Goal: Task Accomplishment & Management: Manage account settings

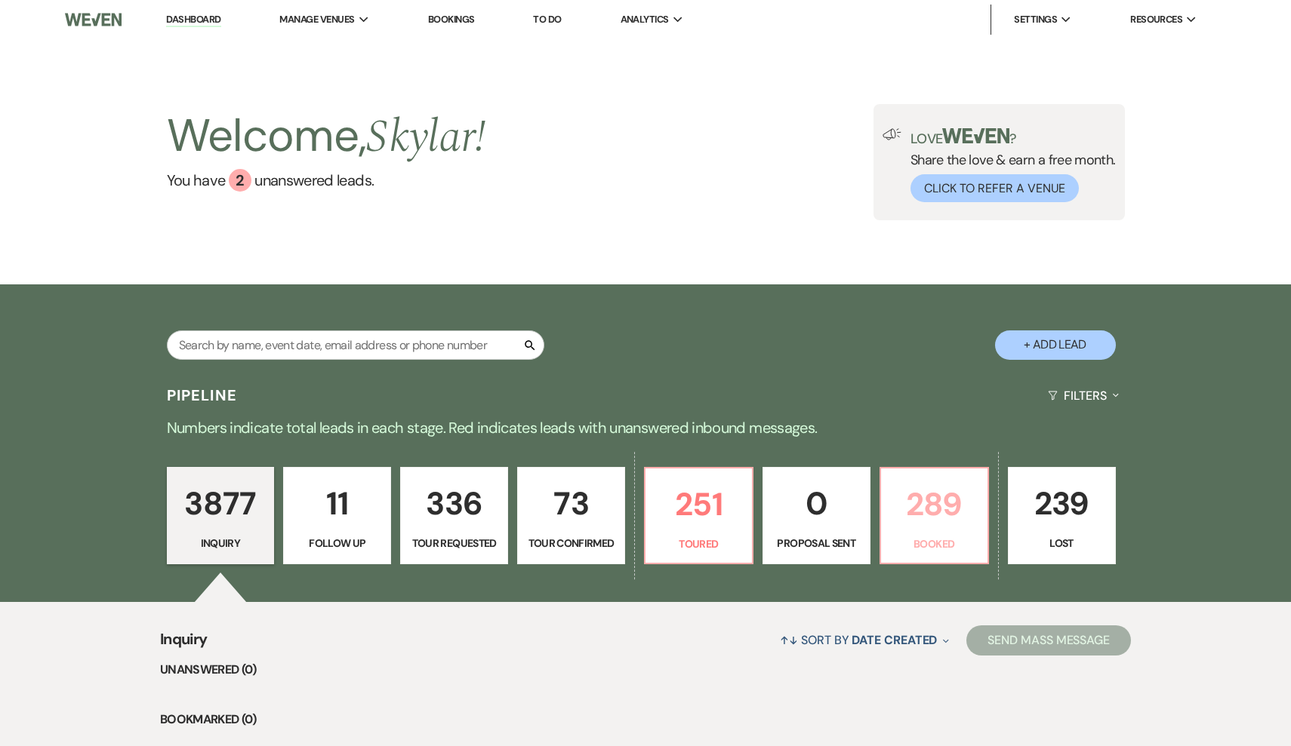
click at [913, 543] on p "Booked" at bounding box center [934, 544] width 88 height 17
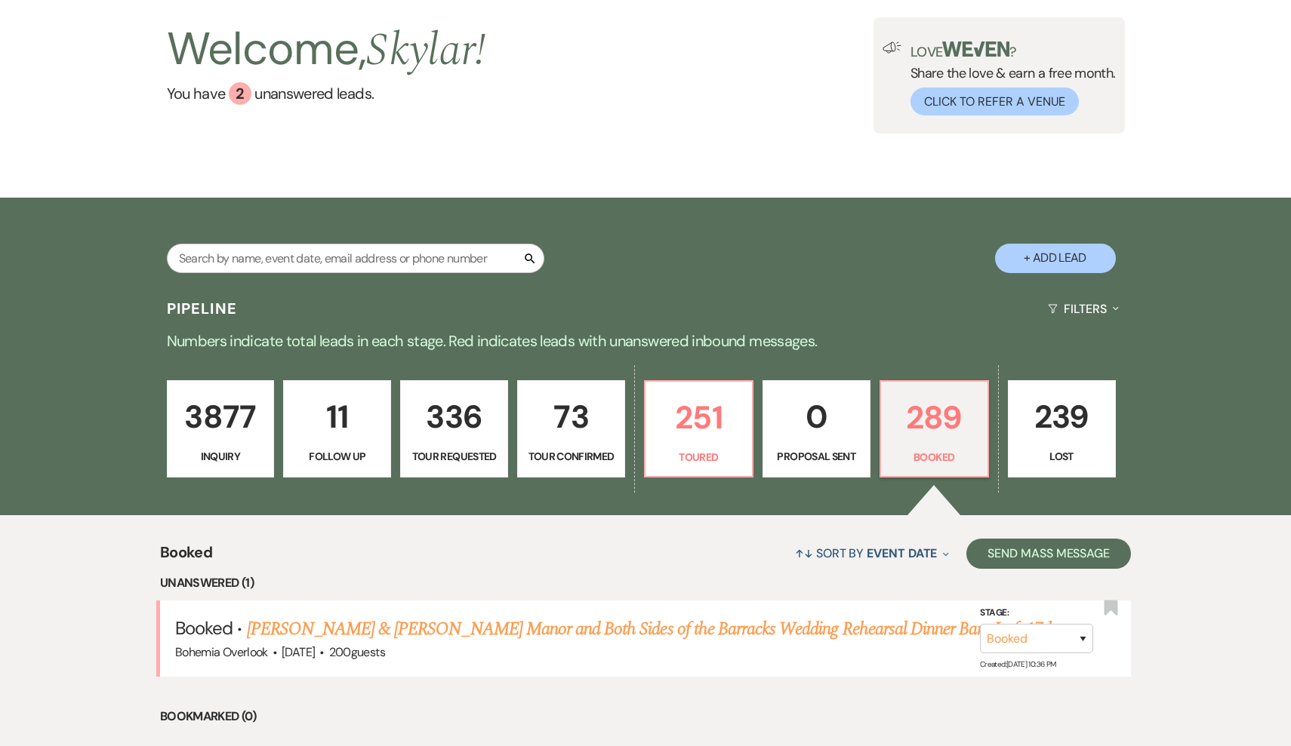
scroll to position [98, 0]
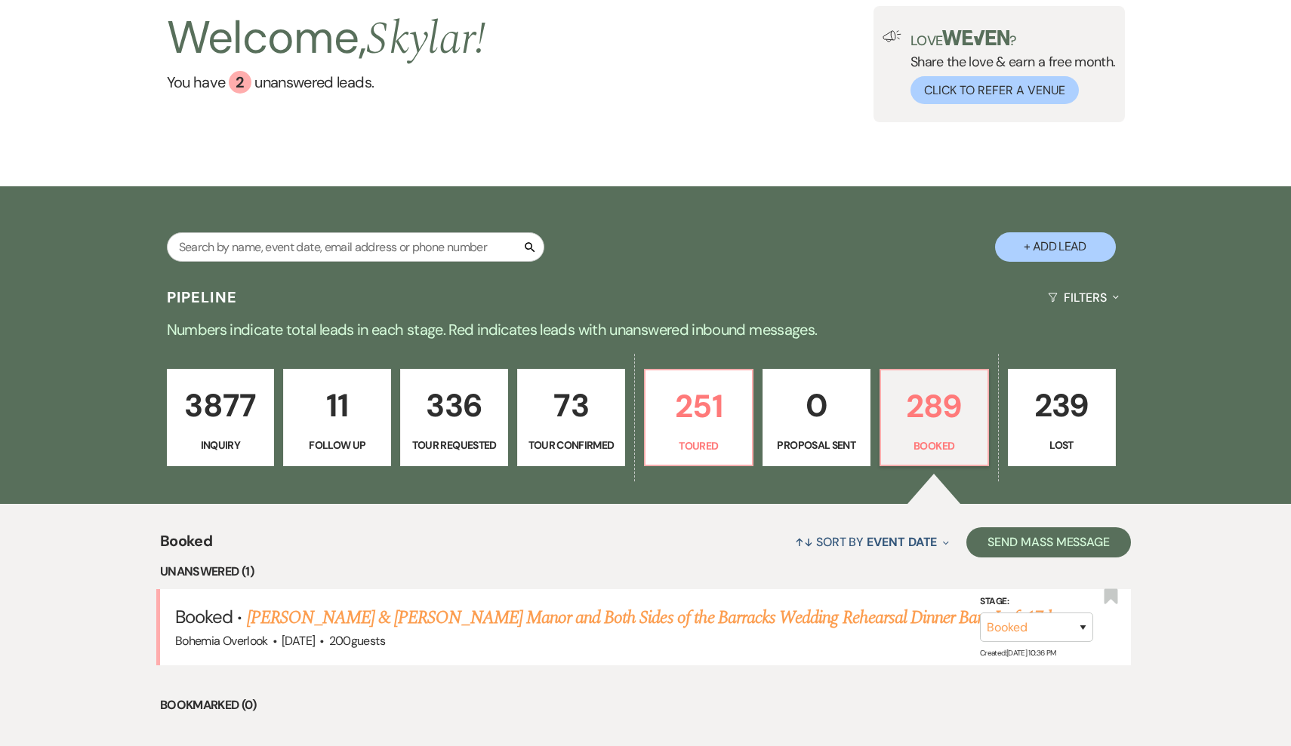
click at [709, 476] on div "3877 Inquiry 11 Follow Up 336 Tour Requested 73 Tour Confirmed 251 Toured 0 Pro…" at bounding box center [645, 428] width 1087 height 154
click at [696, 432] on link "251 Toured" at bounding box center [698, 418] width 109 height 98
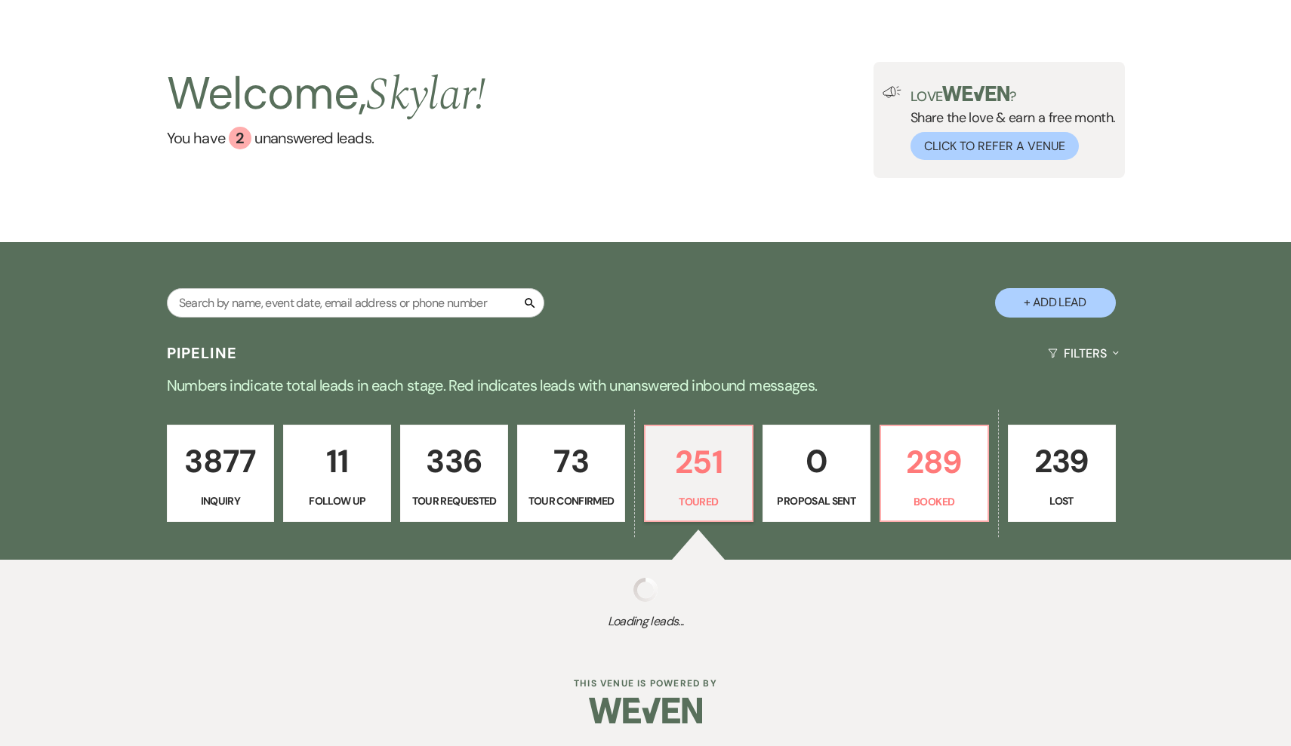
scroll to position [42, 0]
select select "5"
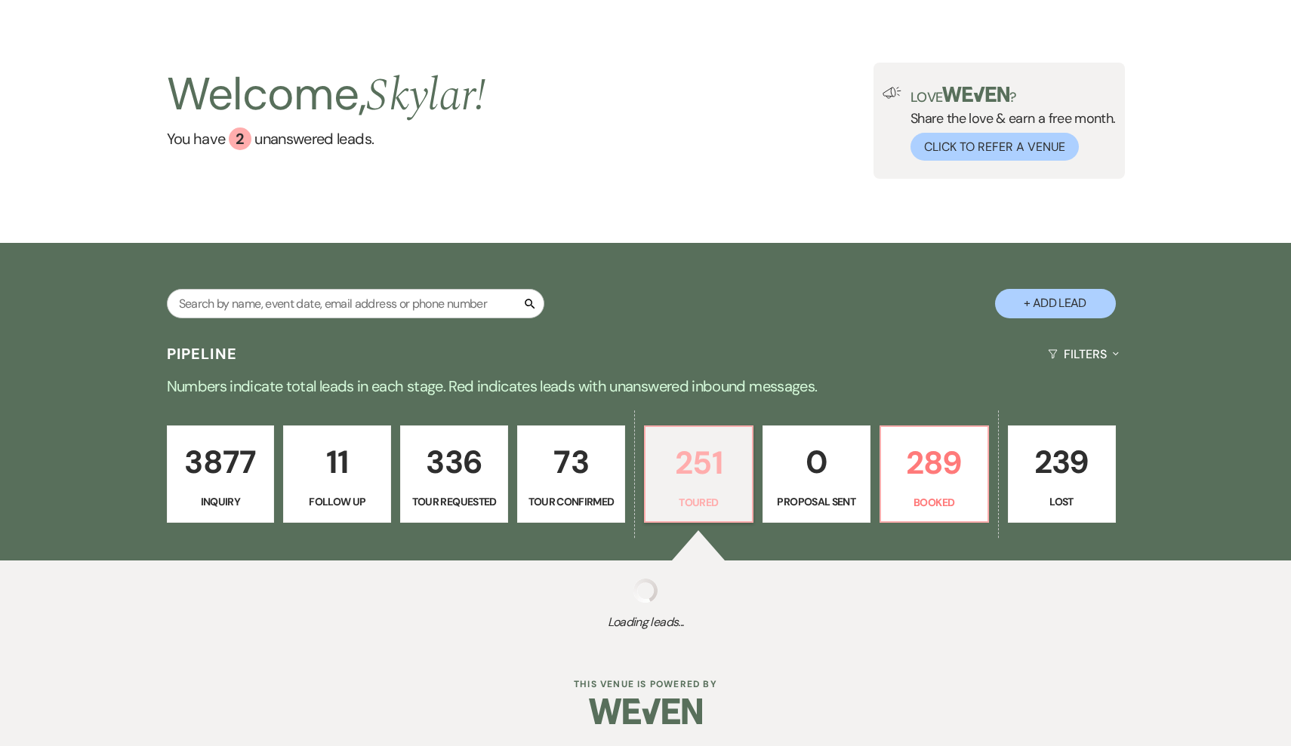
select select "5"
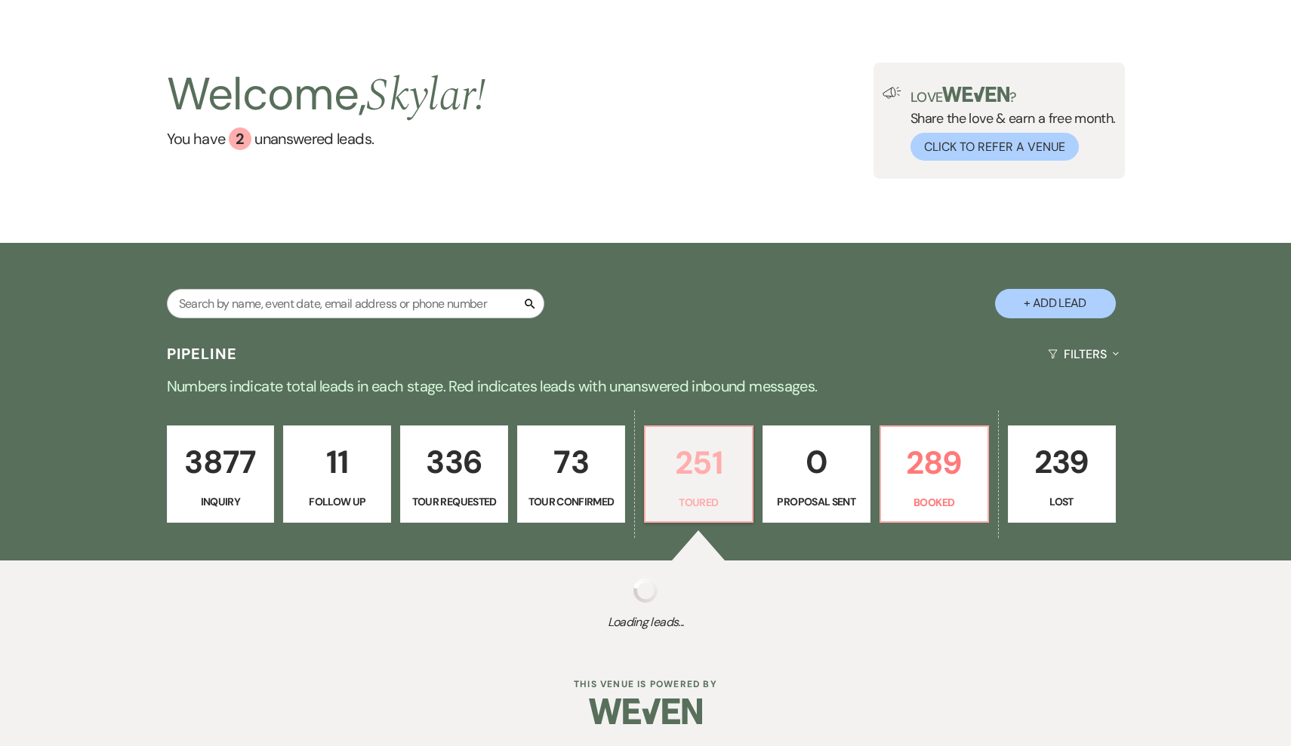
select select "5"
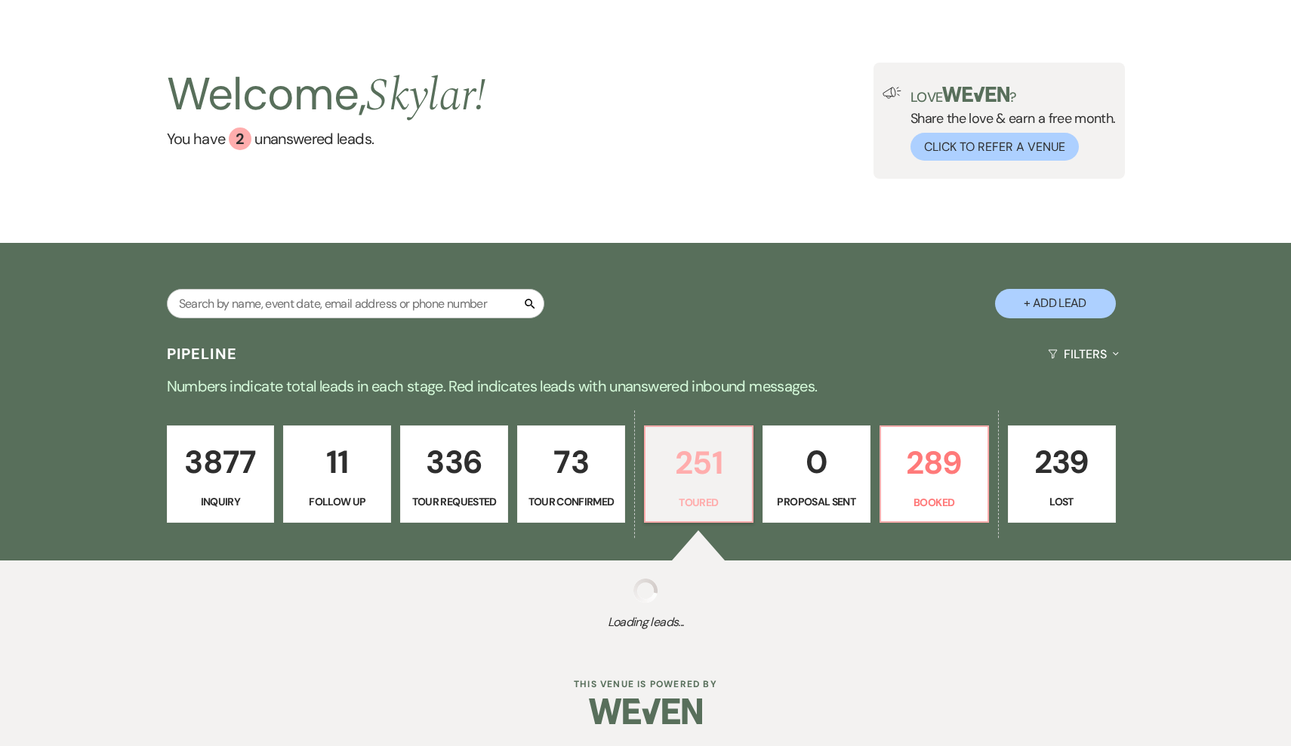
select select "5"
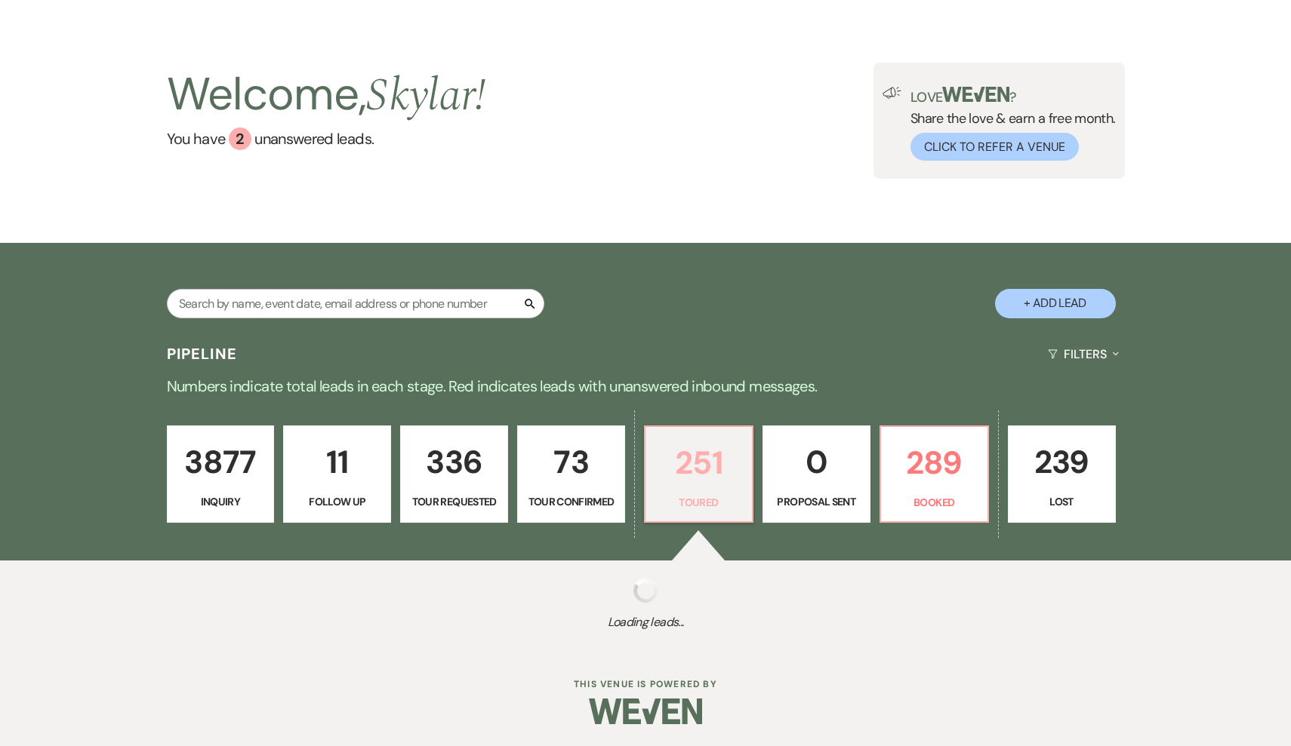
select select "5"
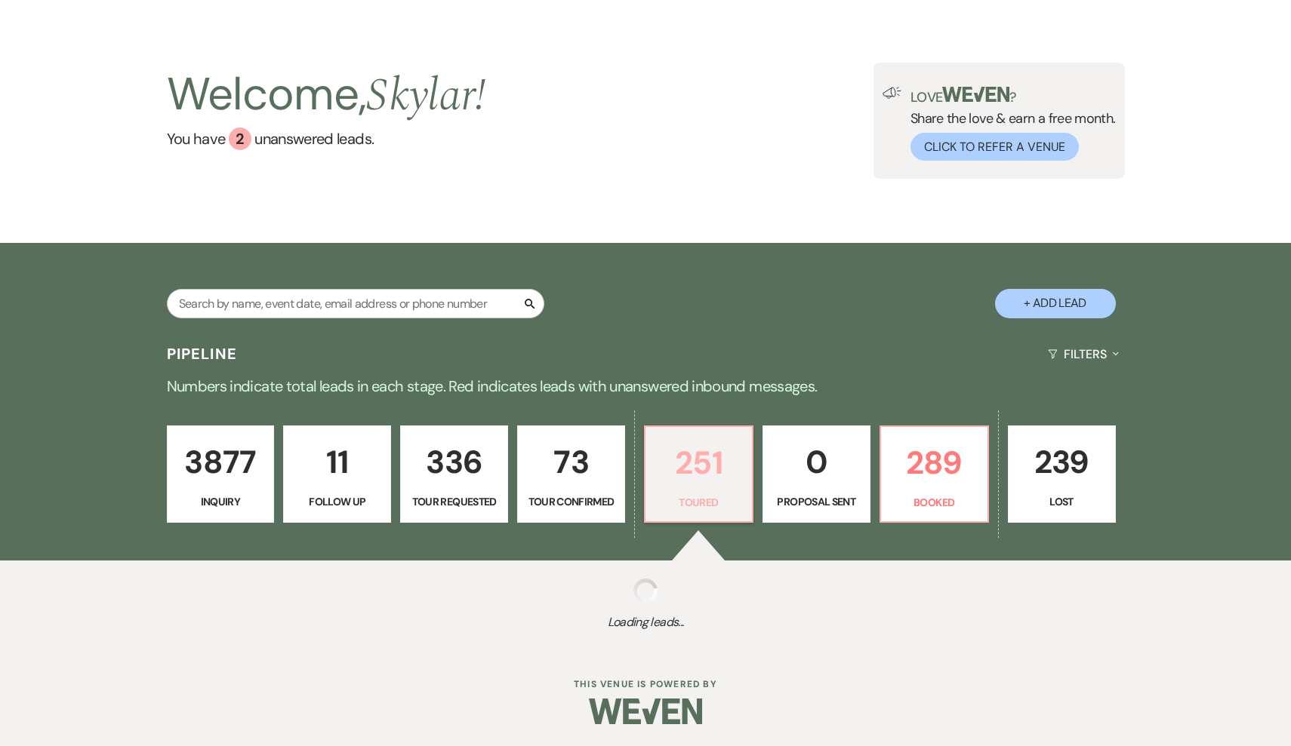
select select "5"
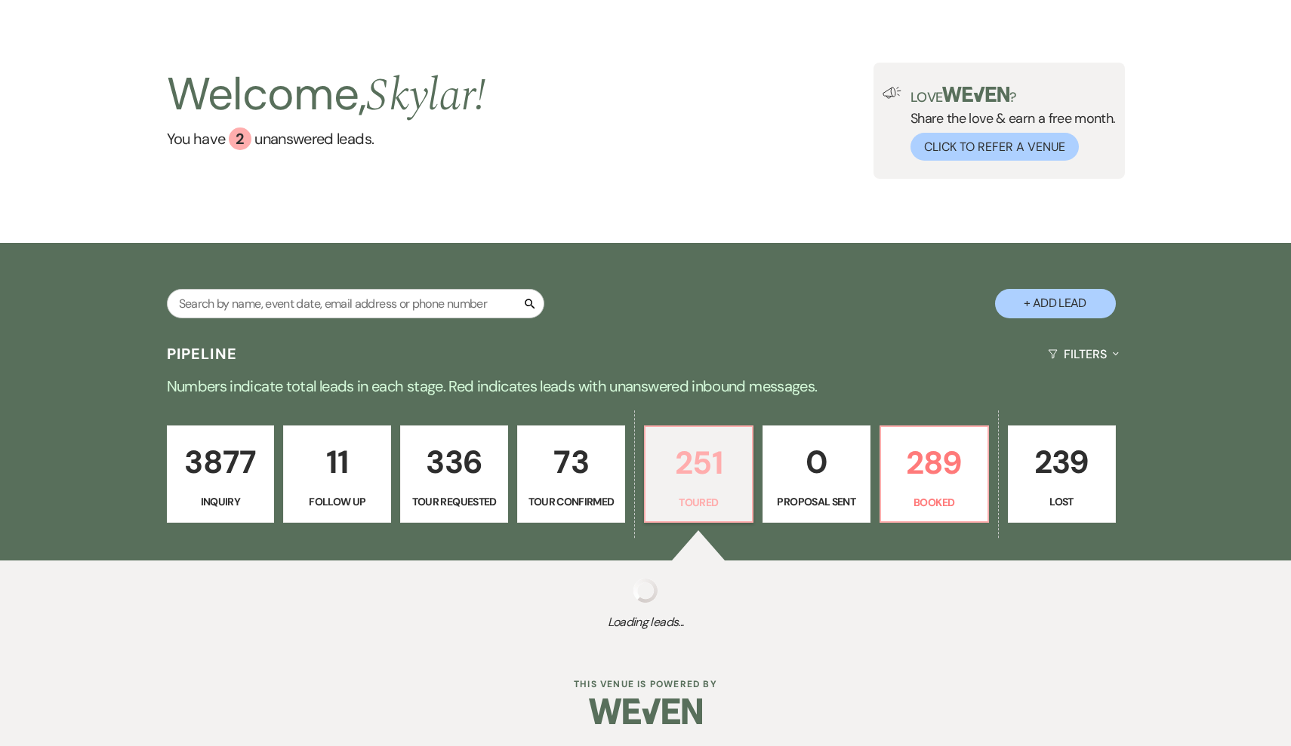
select select "5"
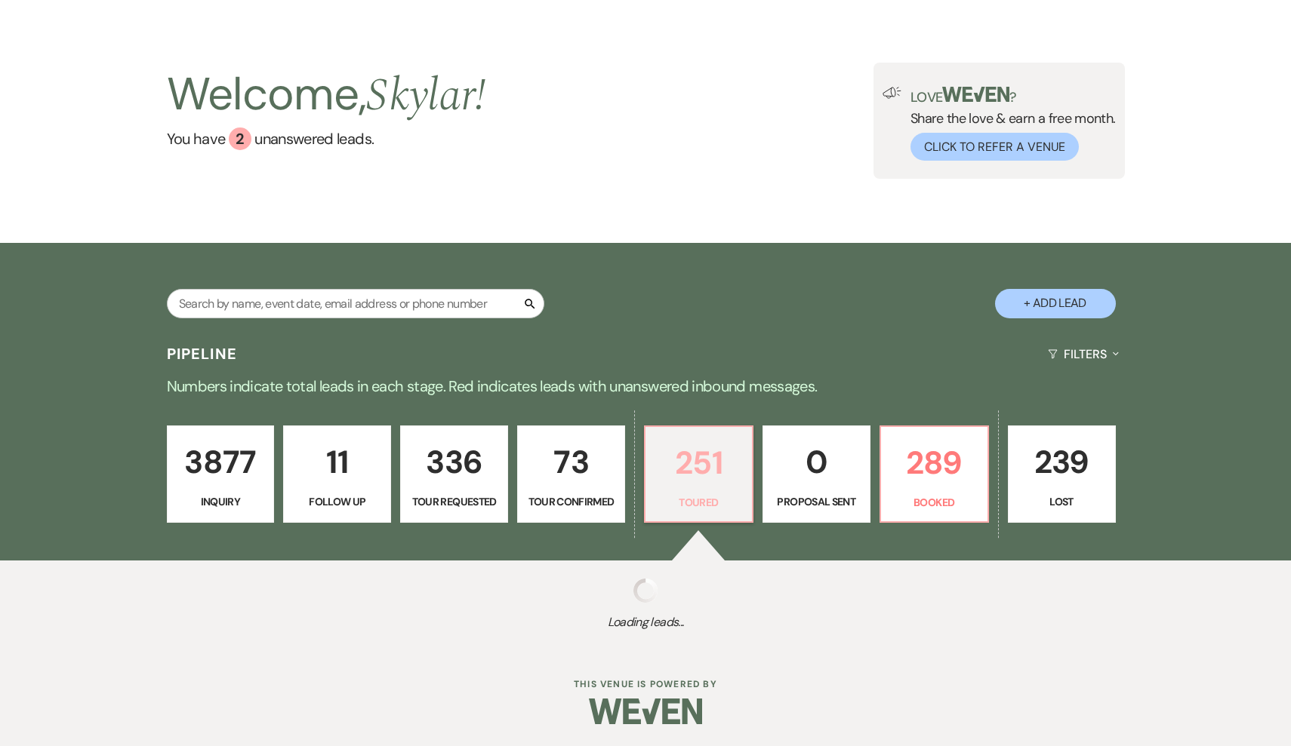
select select "5"
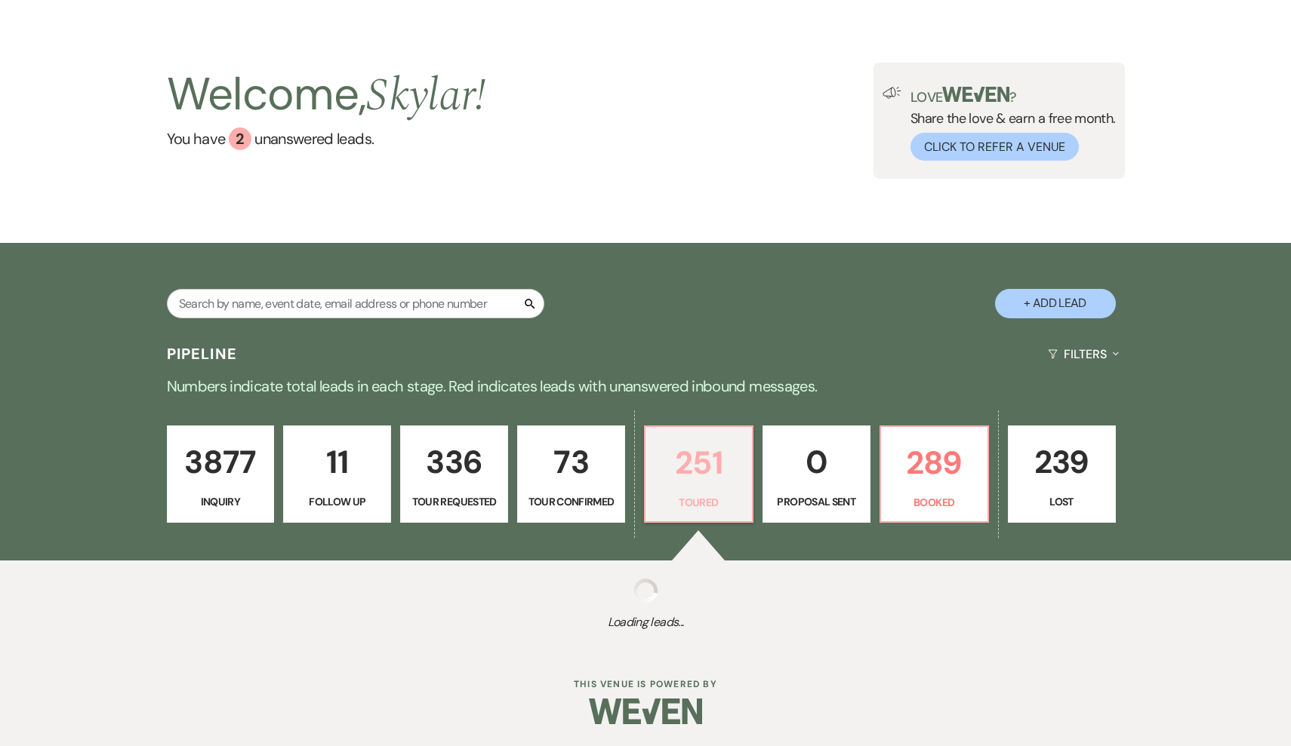
select select "5"
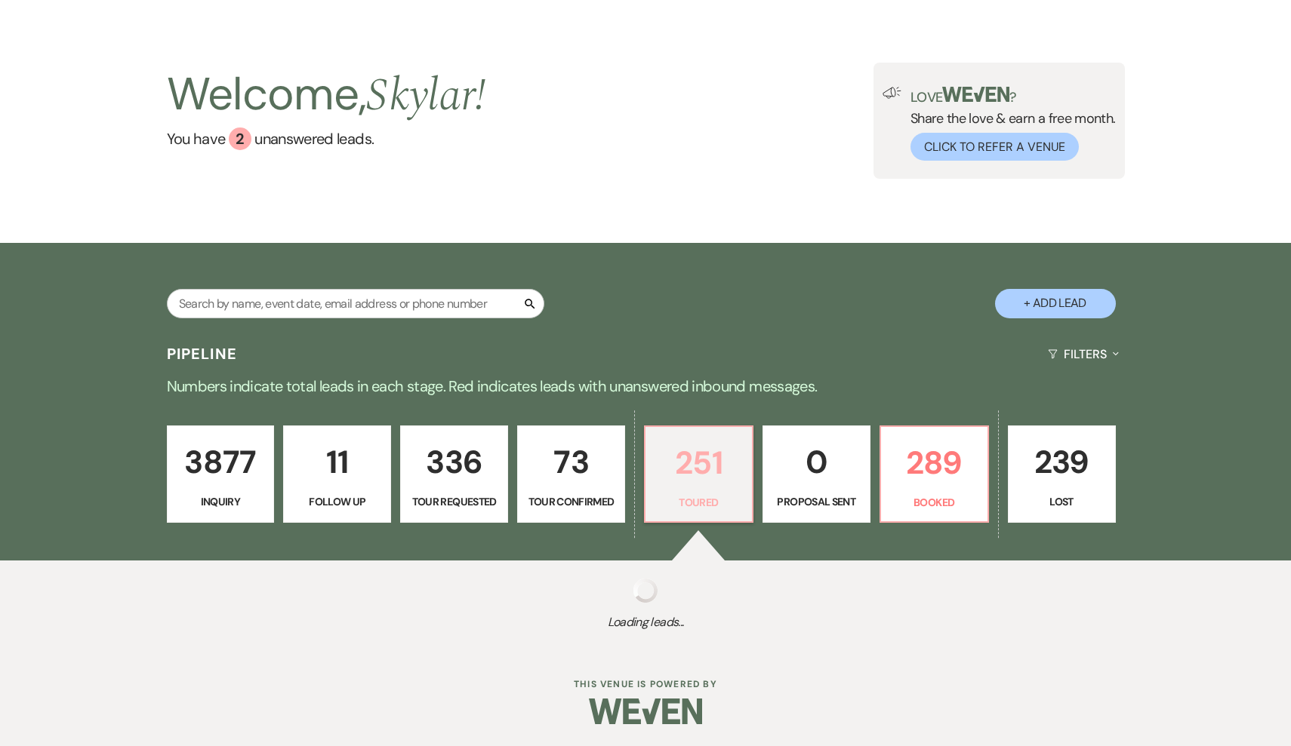
select select "5"
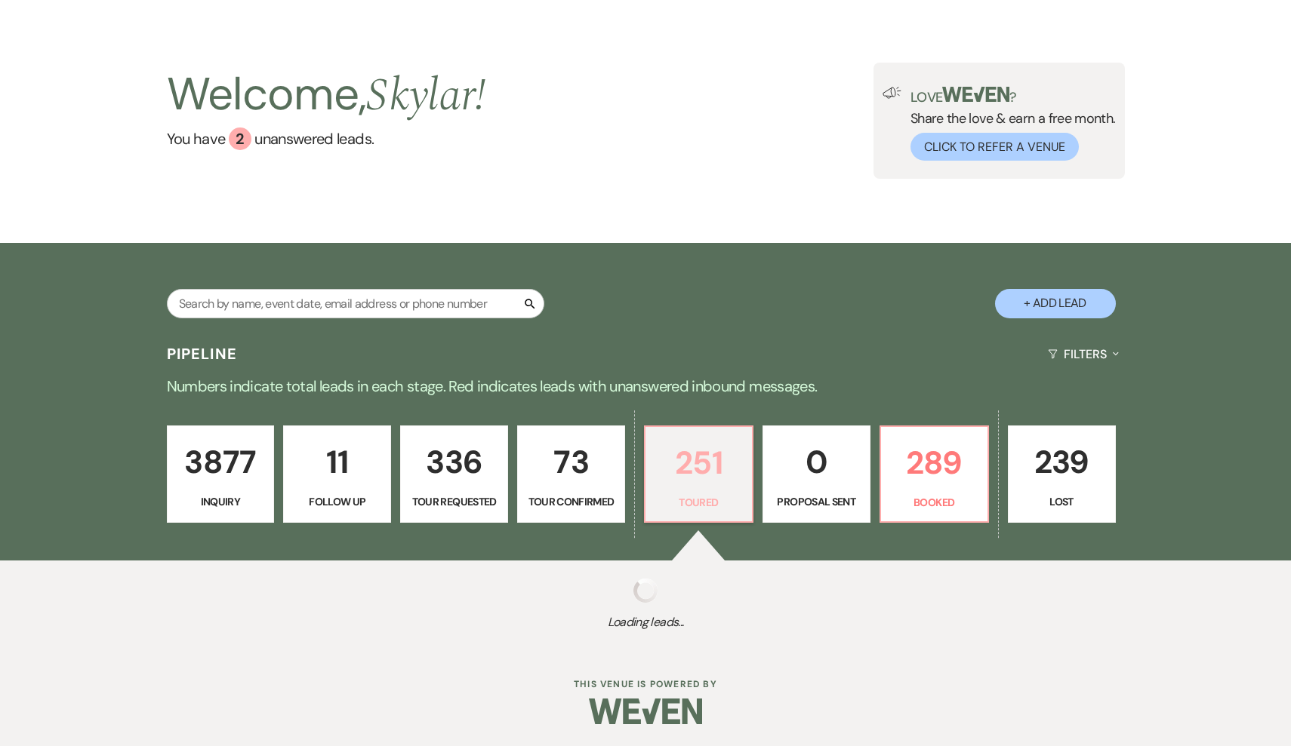
select select "5"
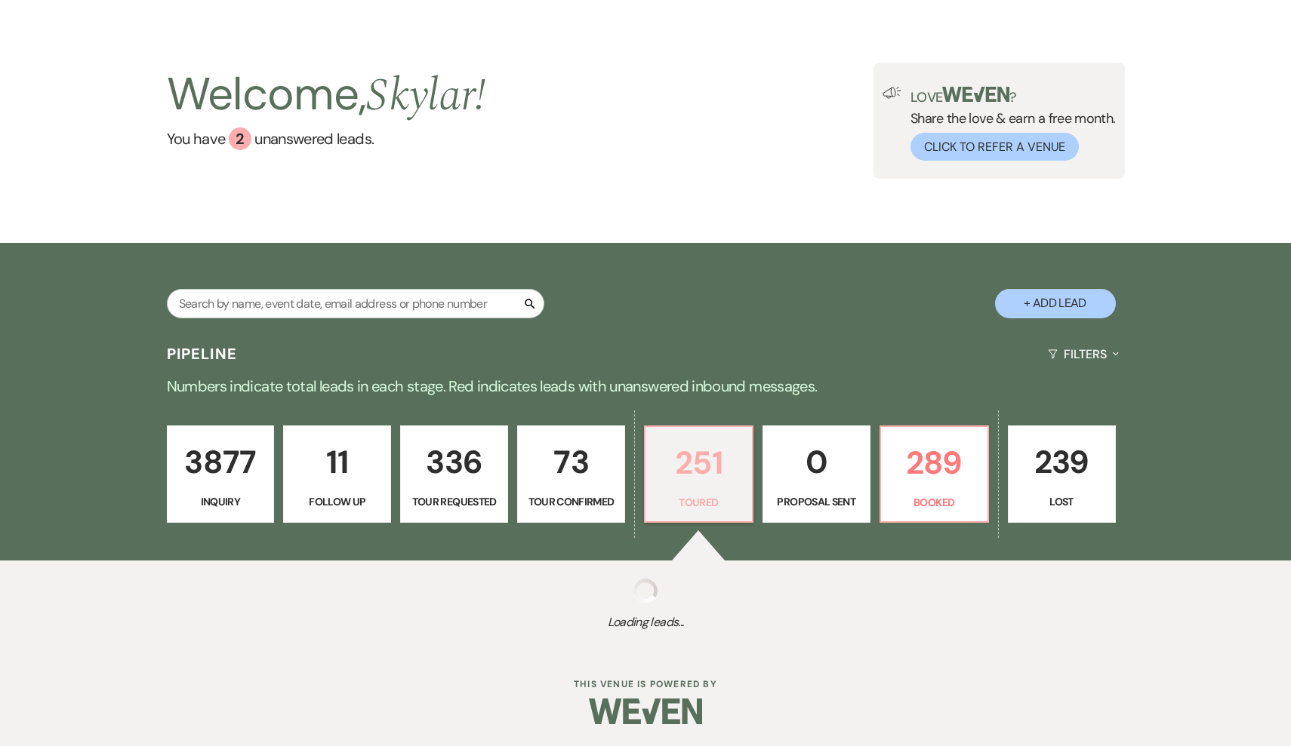
select select "5"
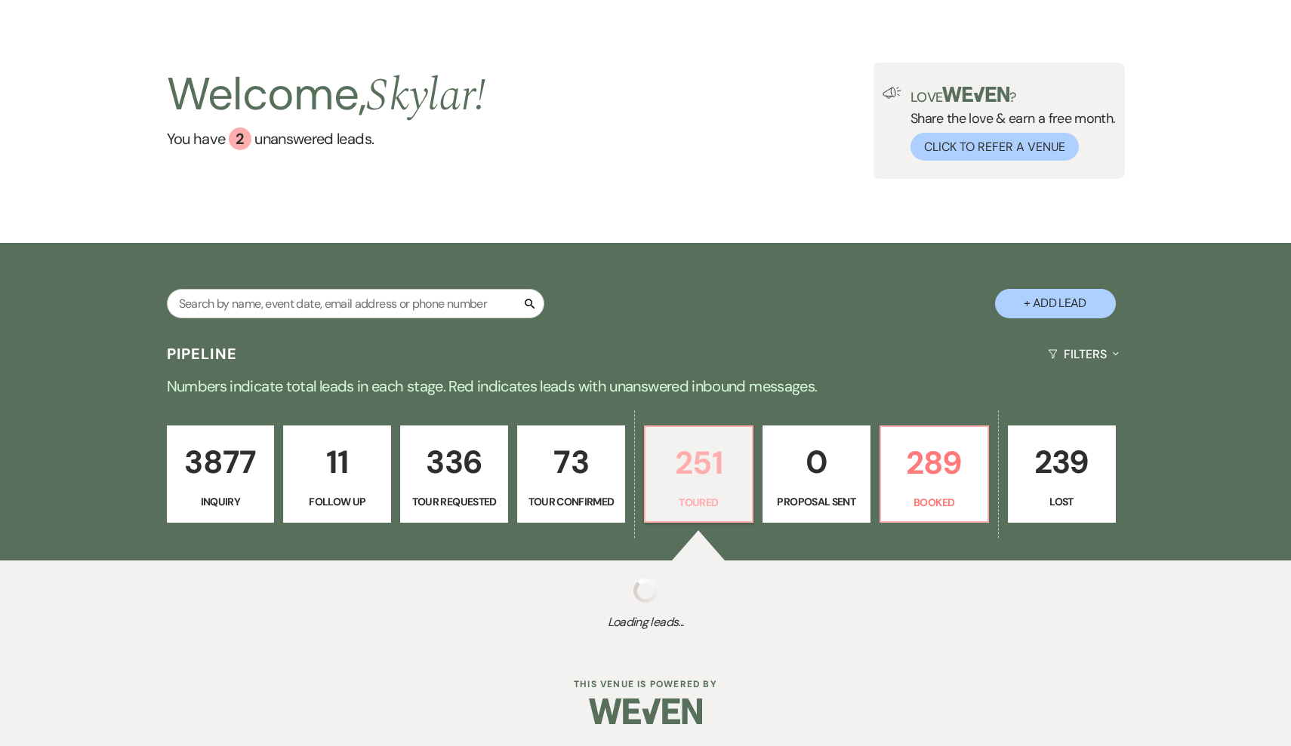
select select "5"
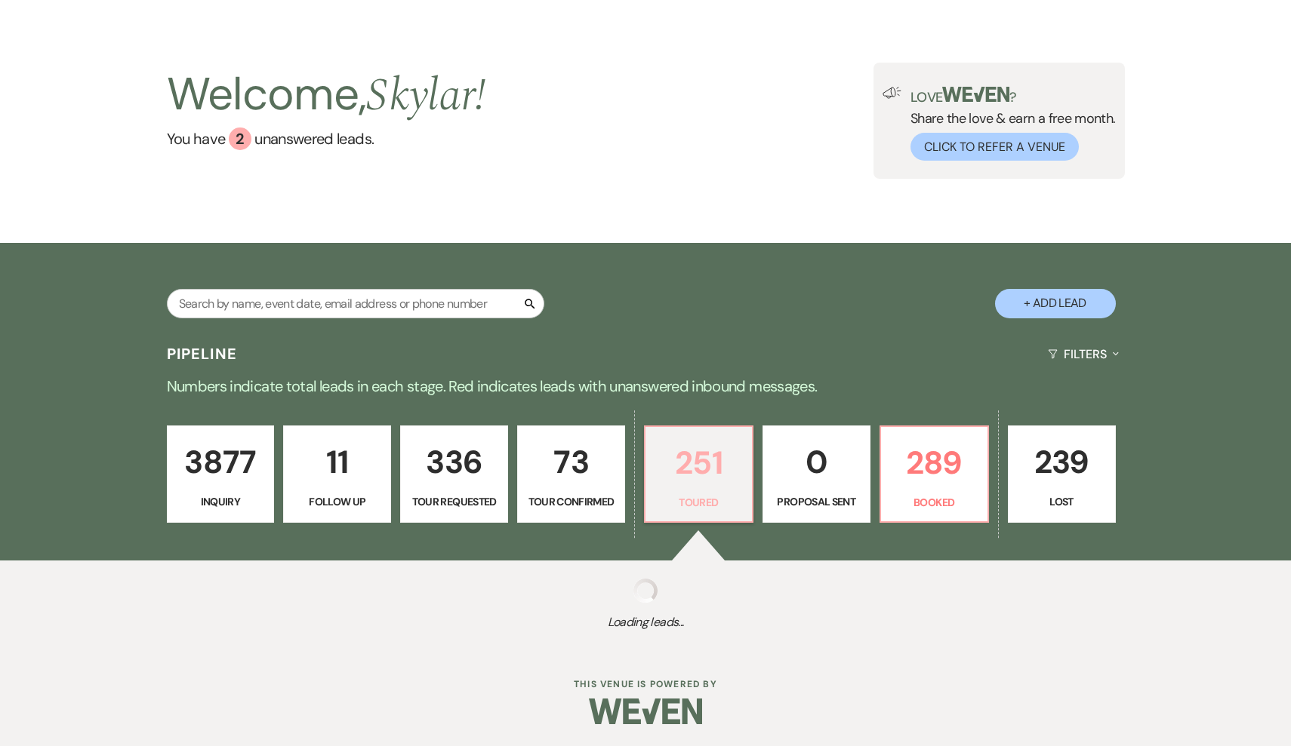
select select "5"
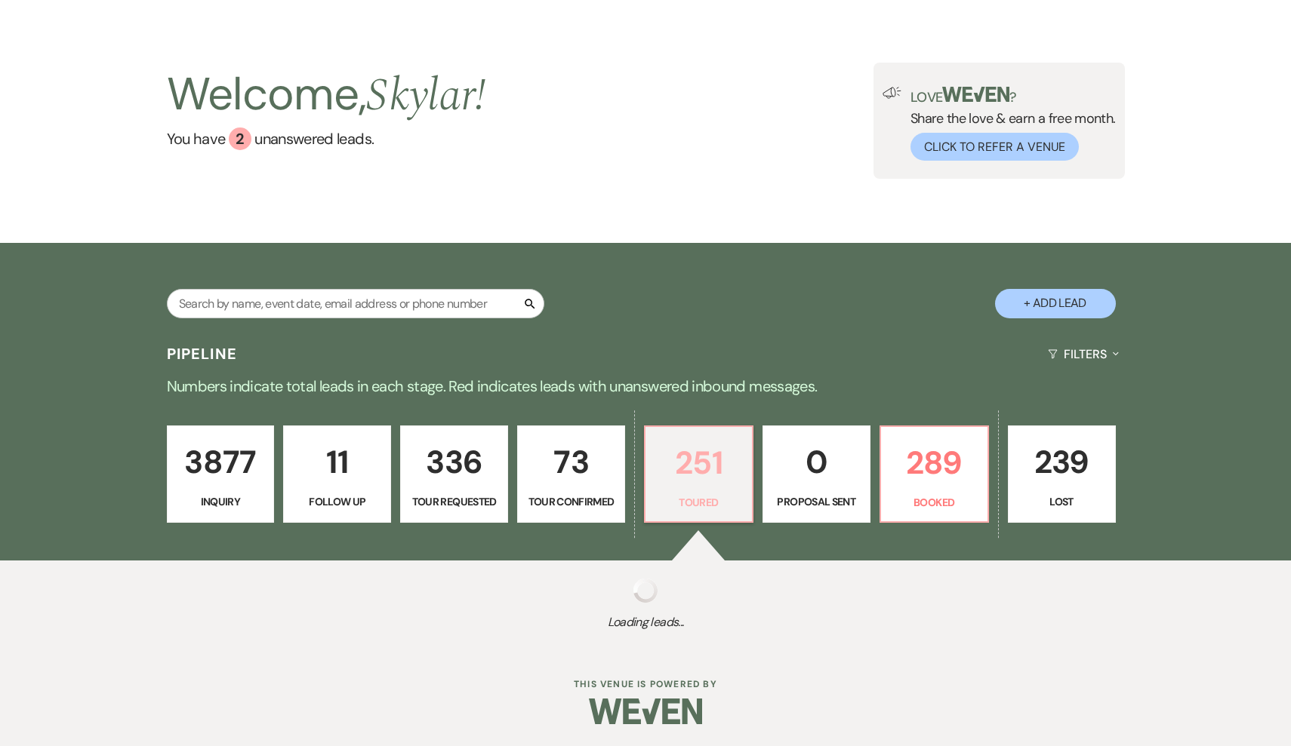
select select "5"
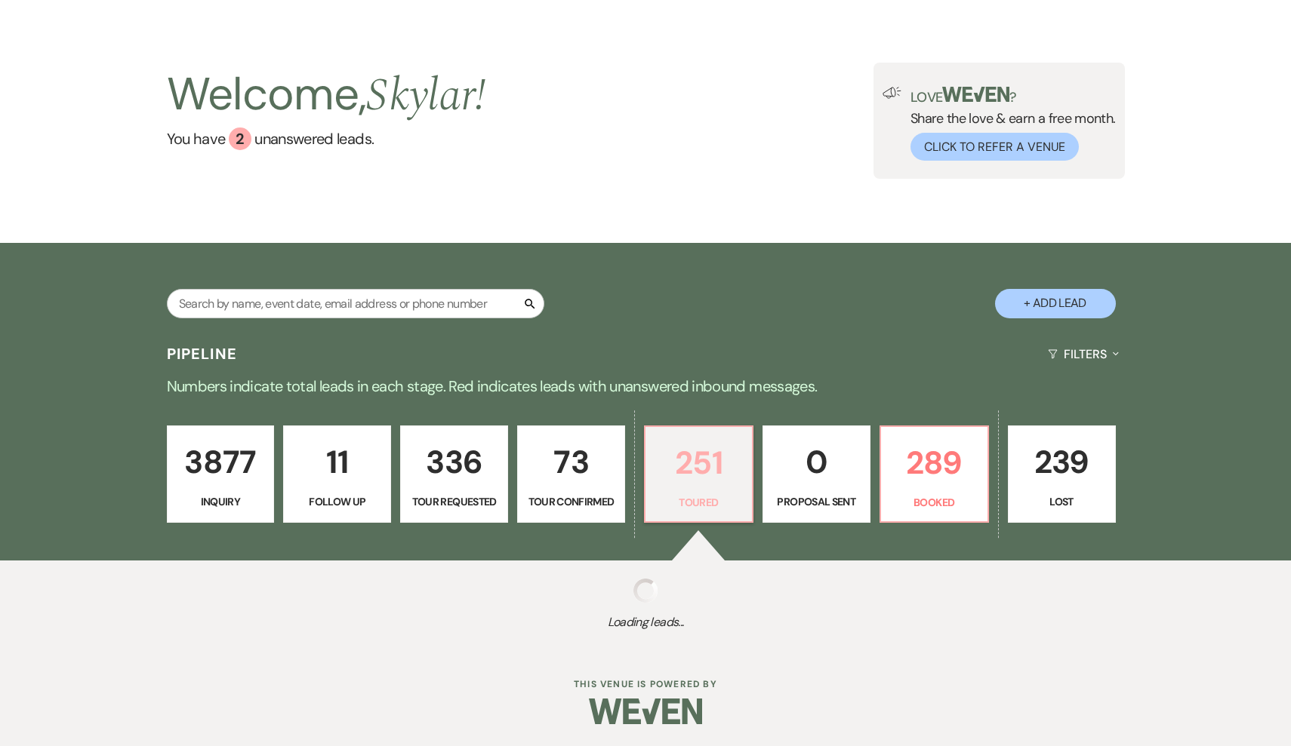
select select "5"
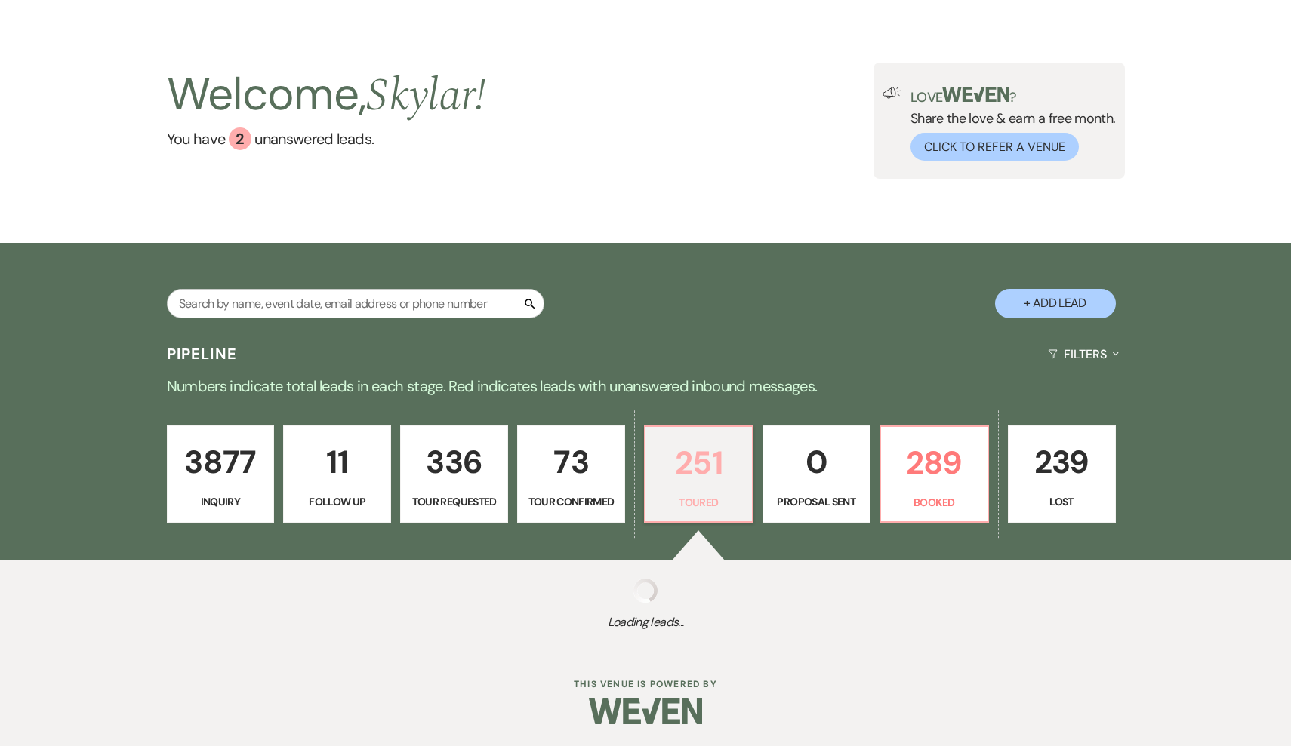
select select "5"
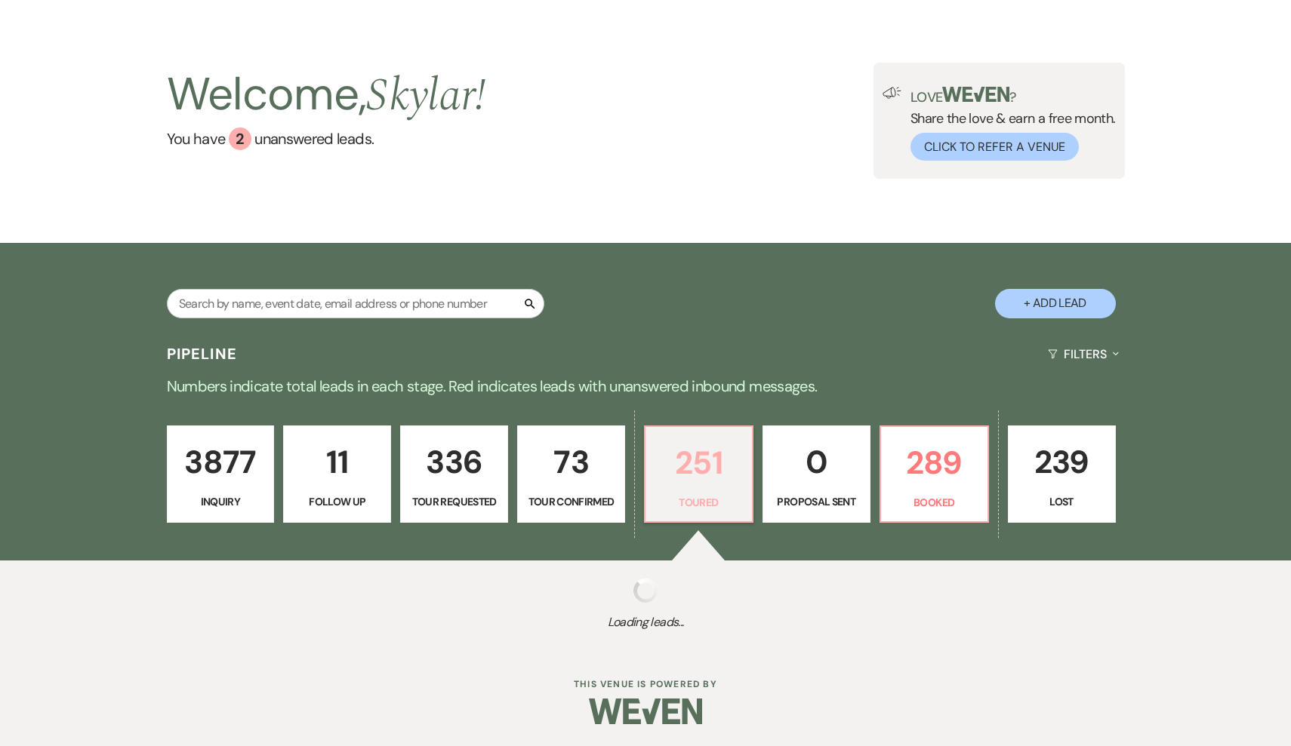
select select "5"
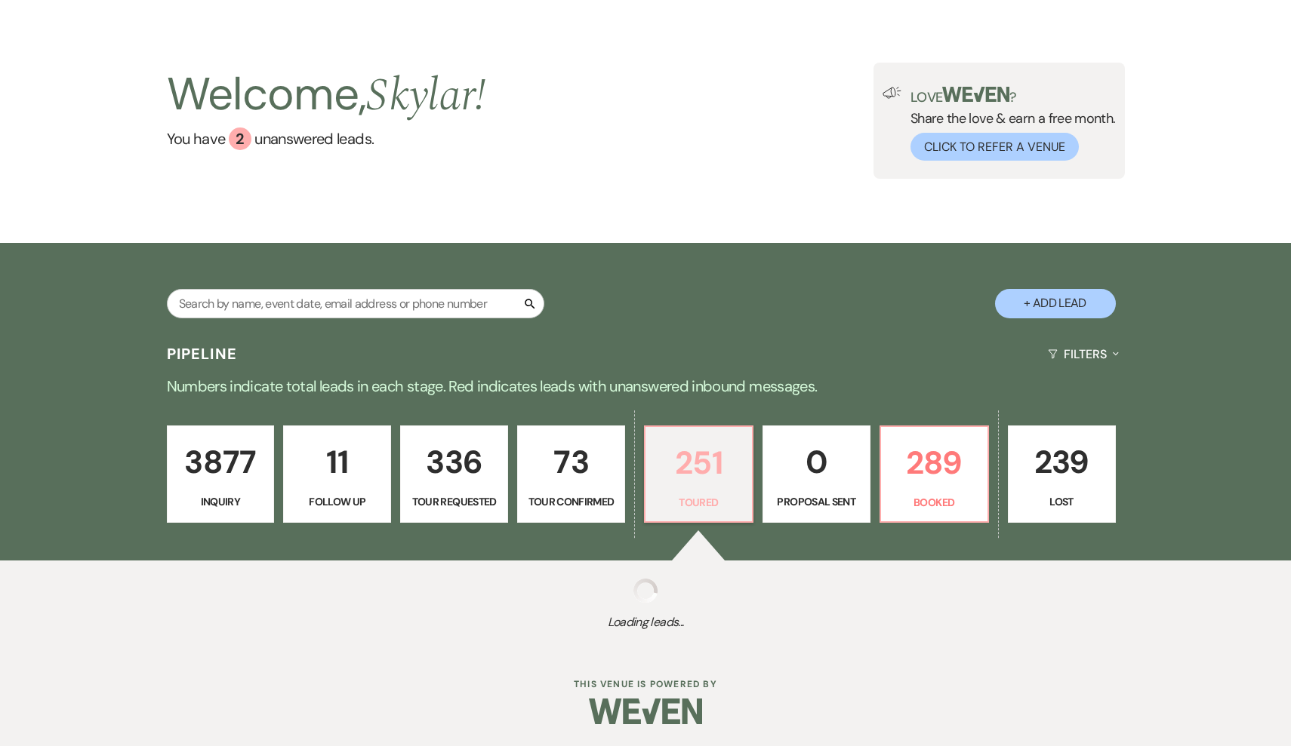
select select "5"
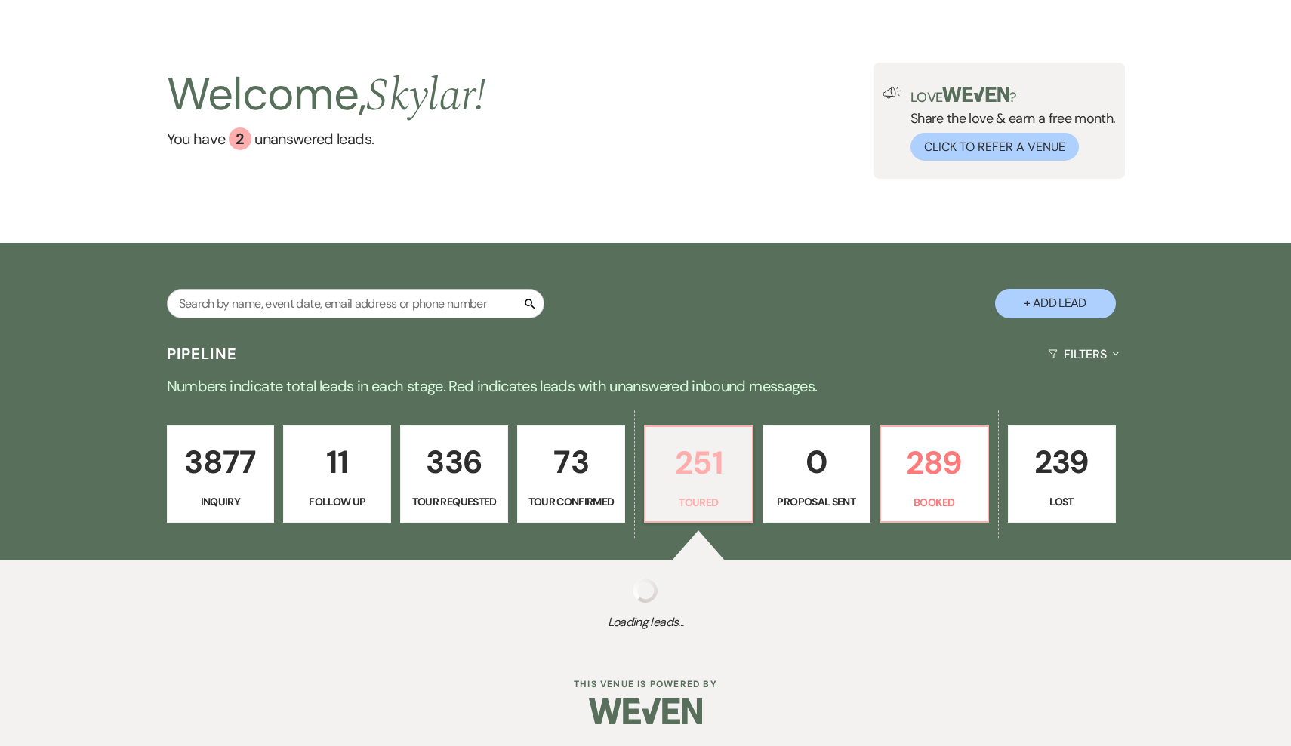
select select "5"
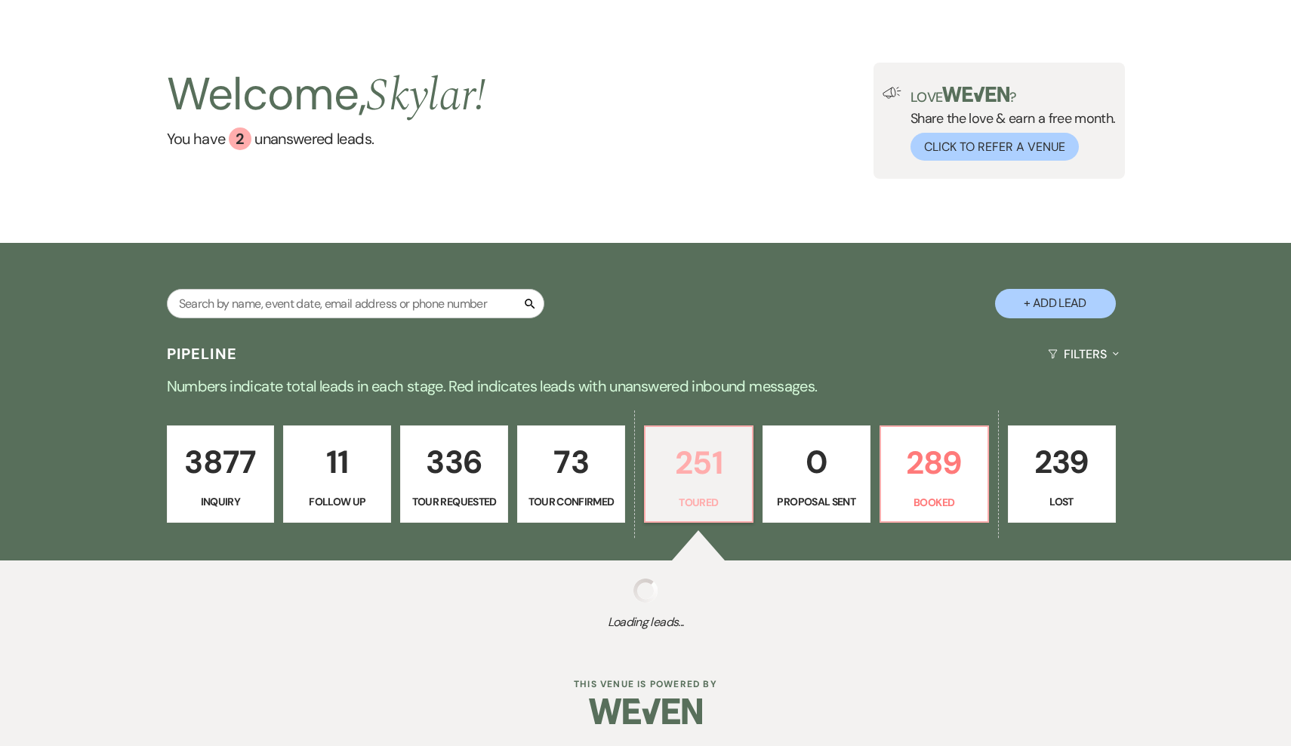
select select "5"
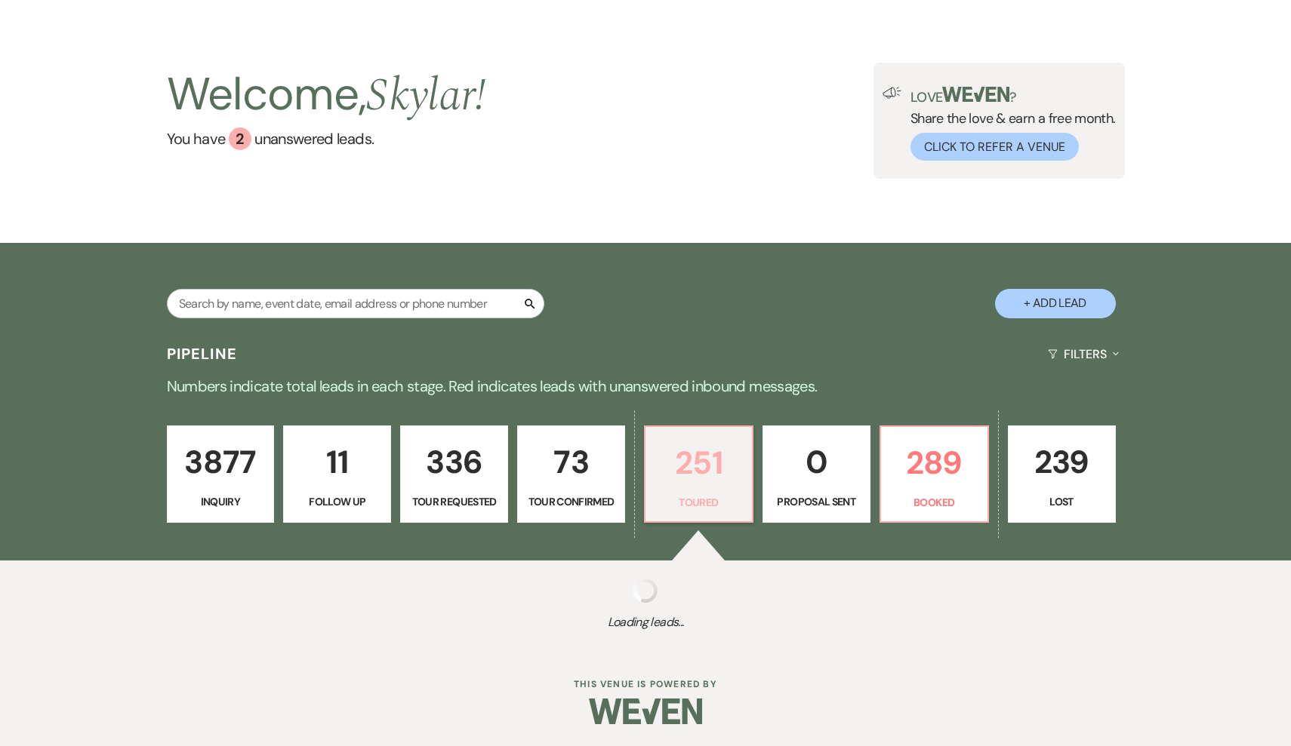
select select "5"
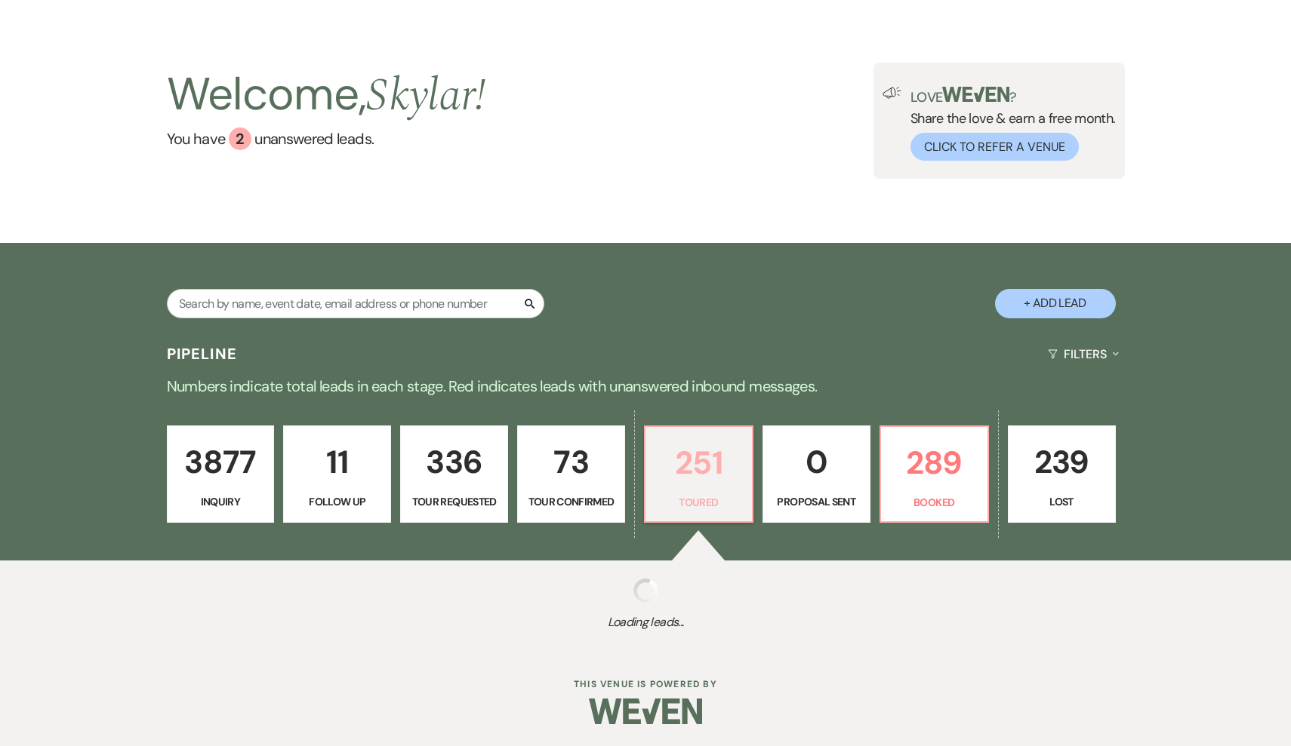
select select "5"
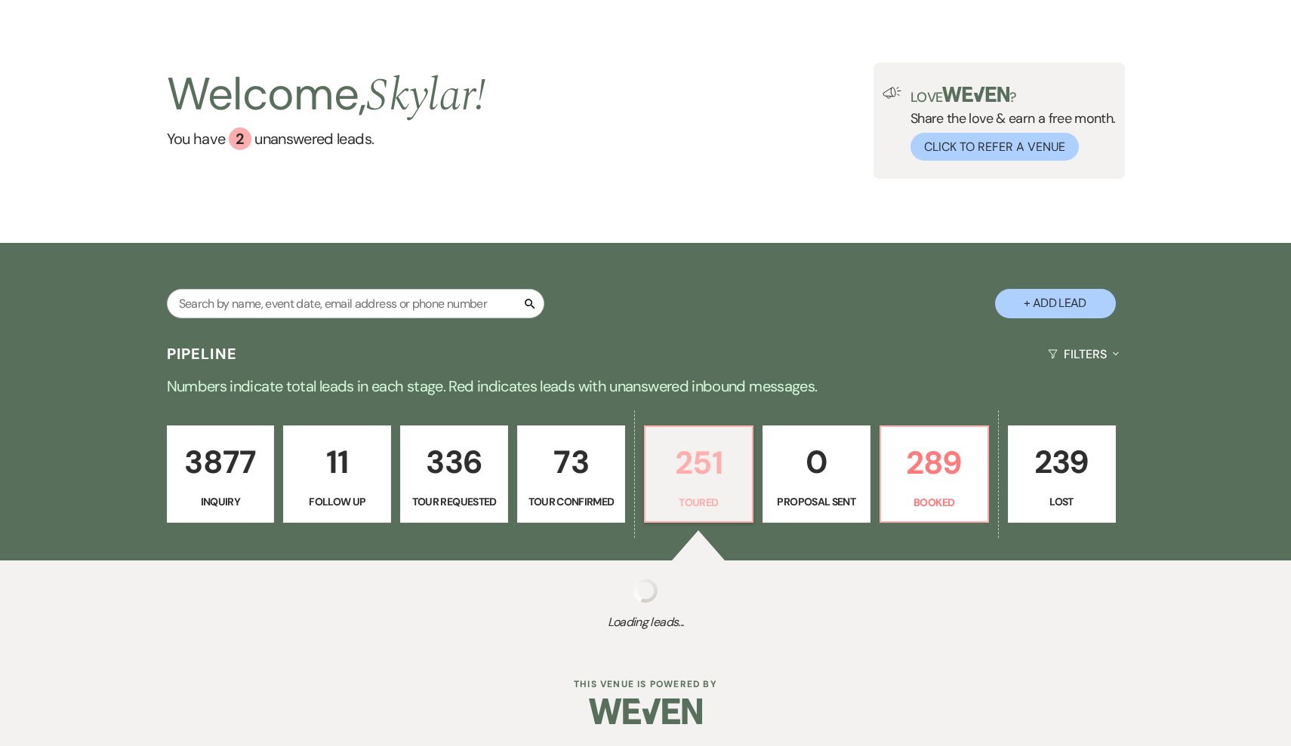
select select "5"
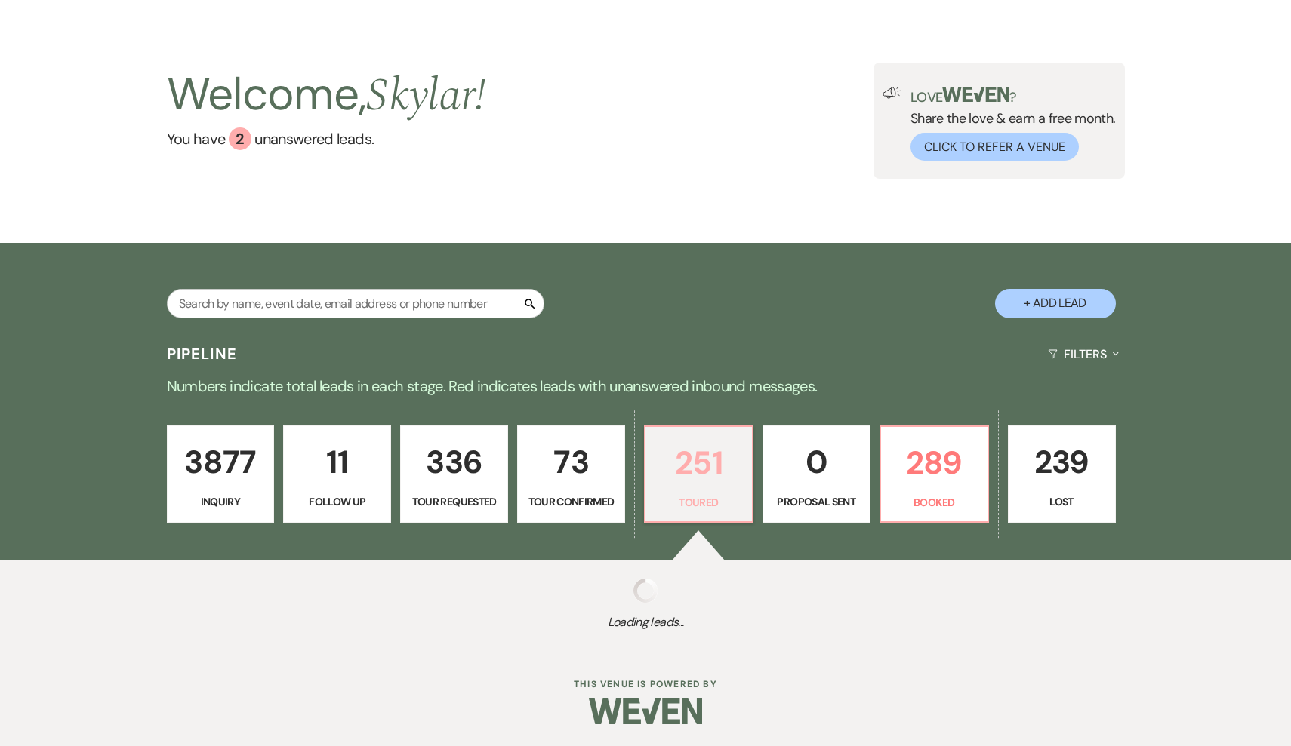
select select "5"
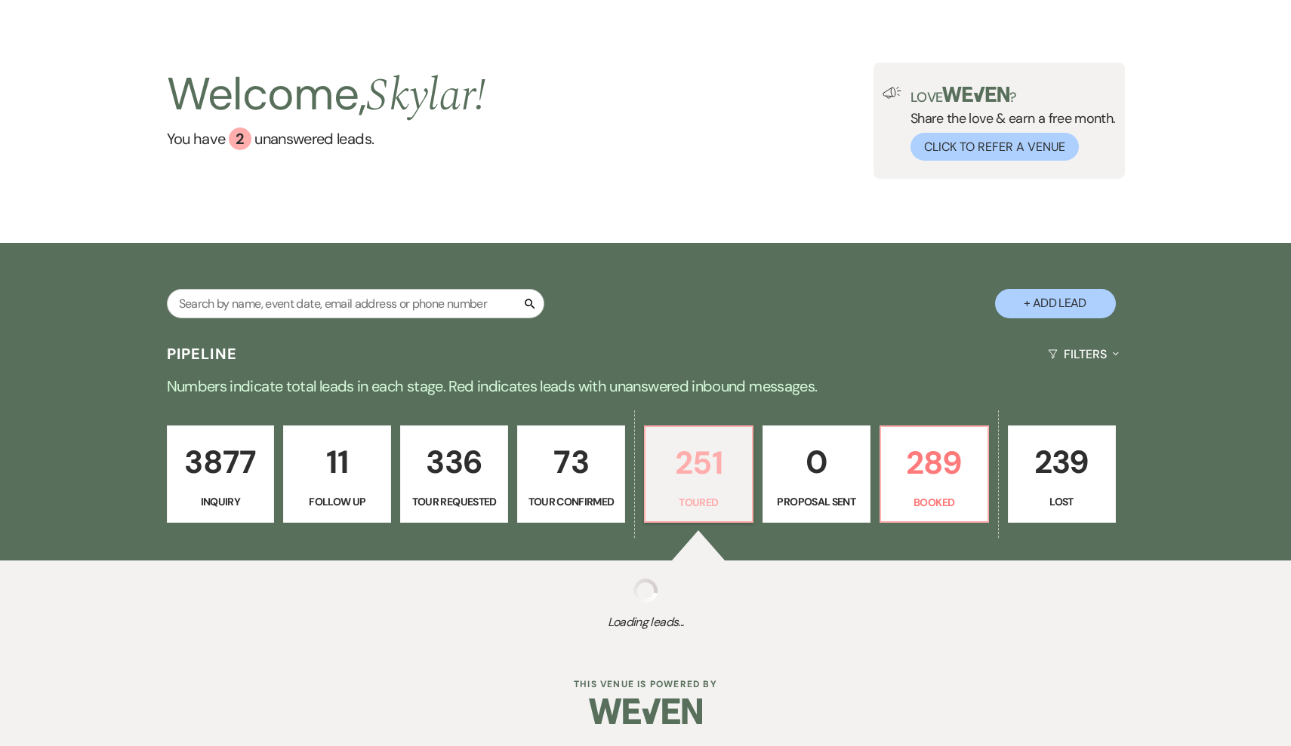
select select "5"
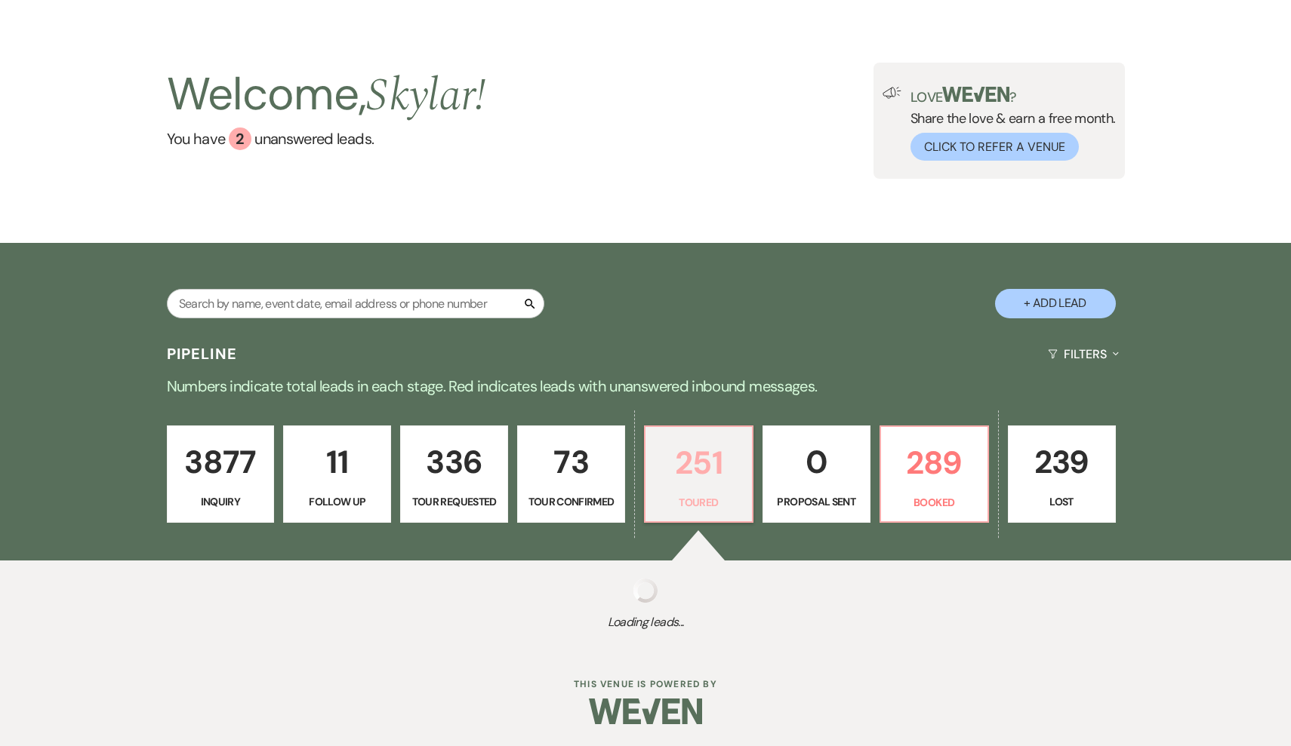
select select "5"
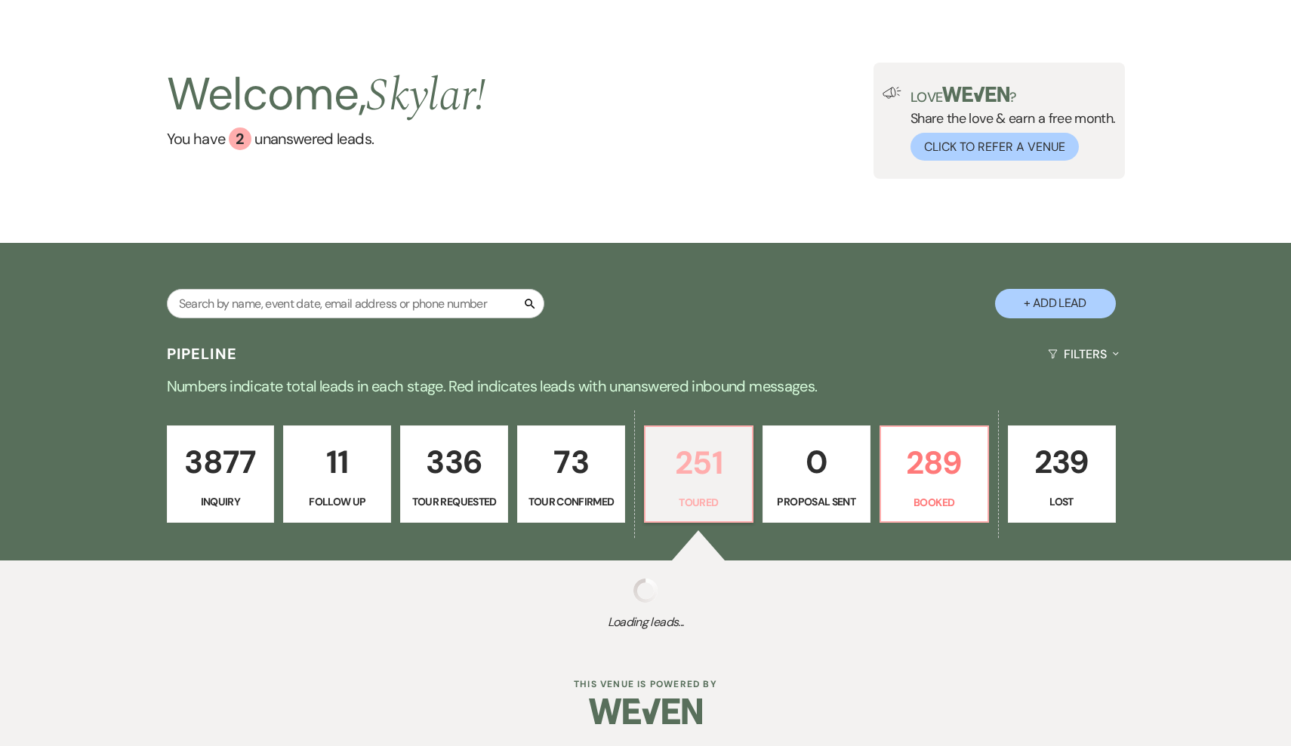
select select "5"
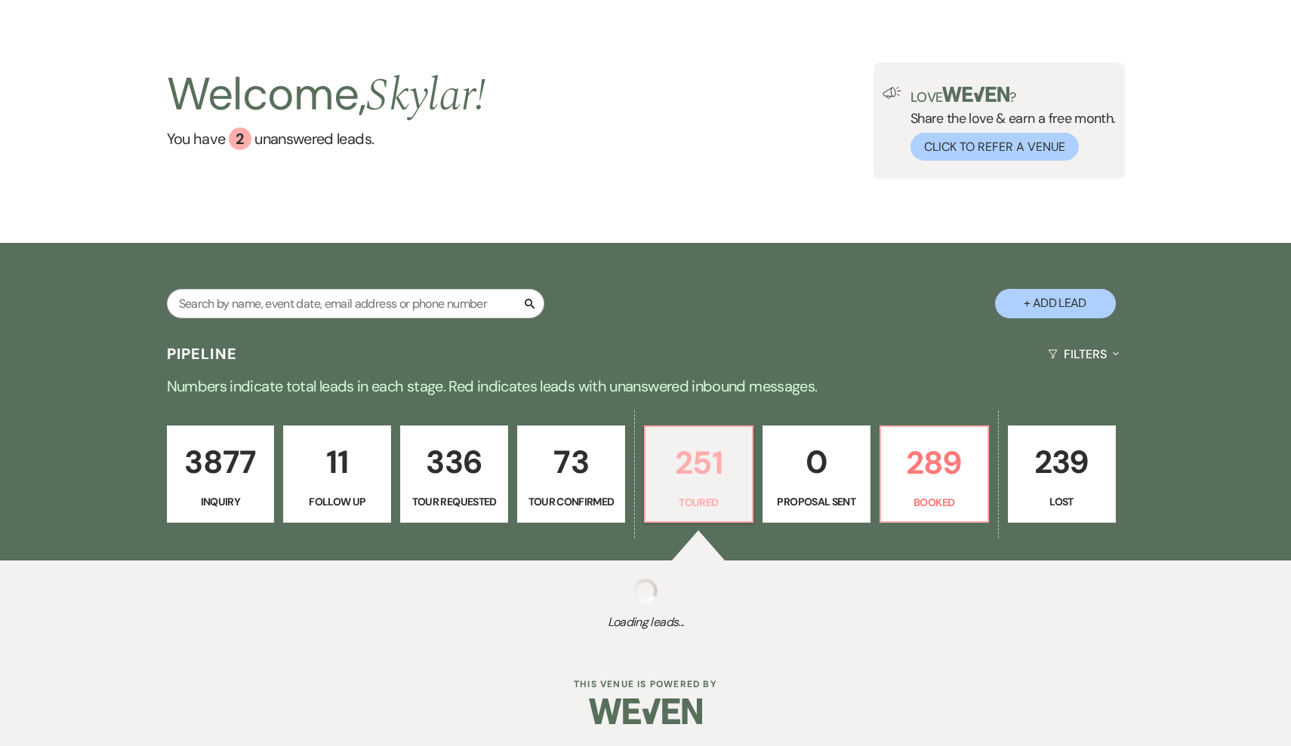
select select "5"
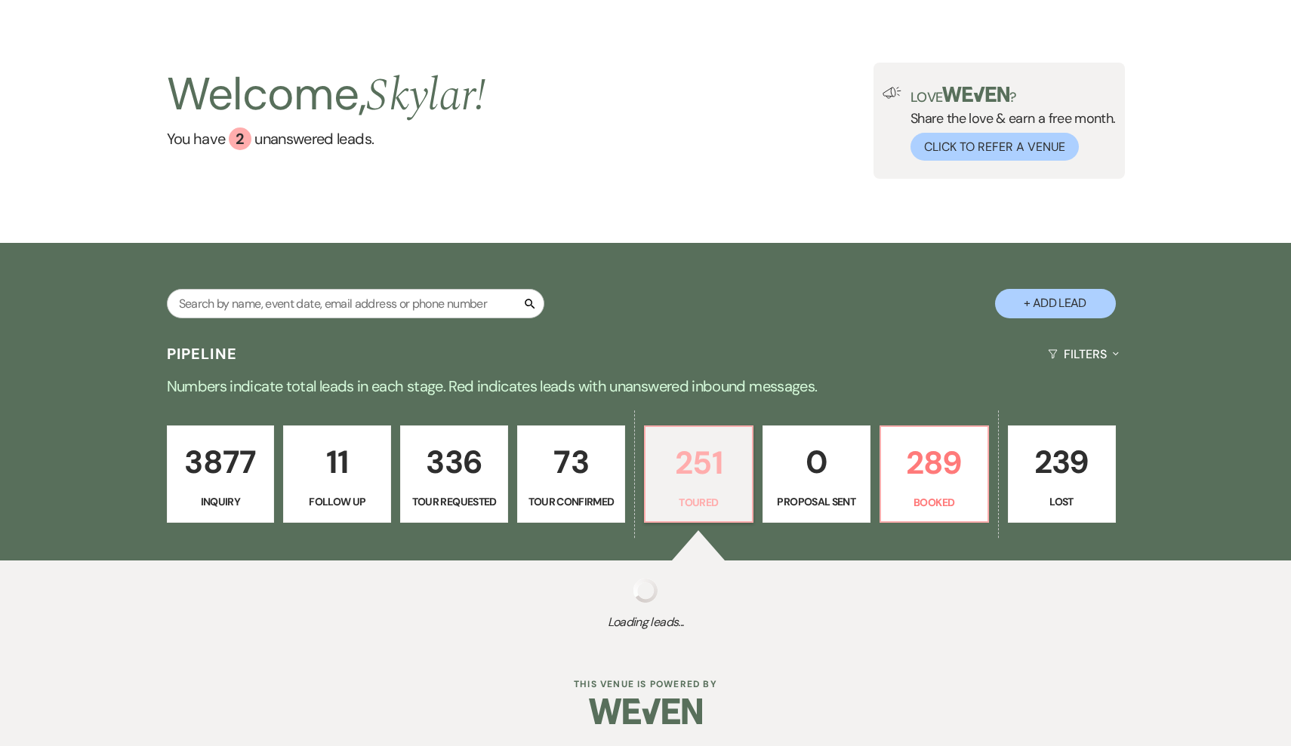
select select "5"
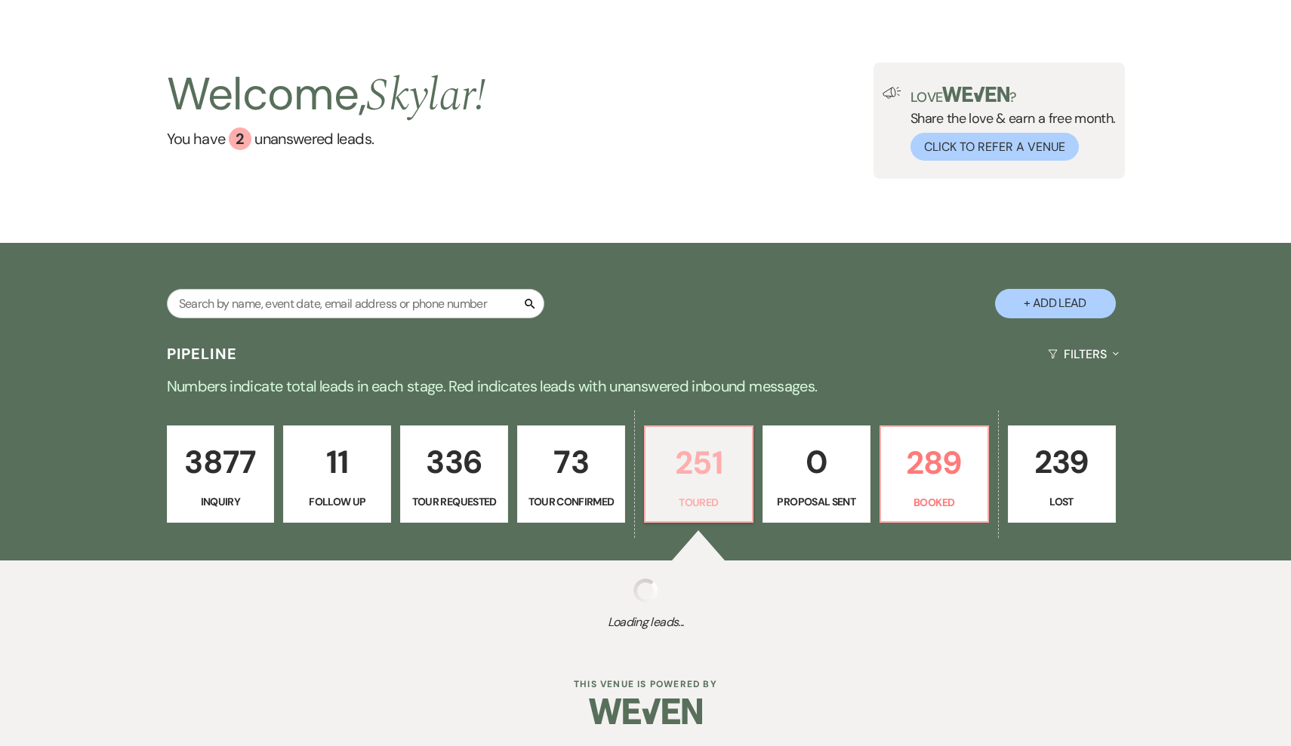
select select "5"
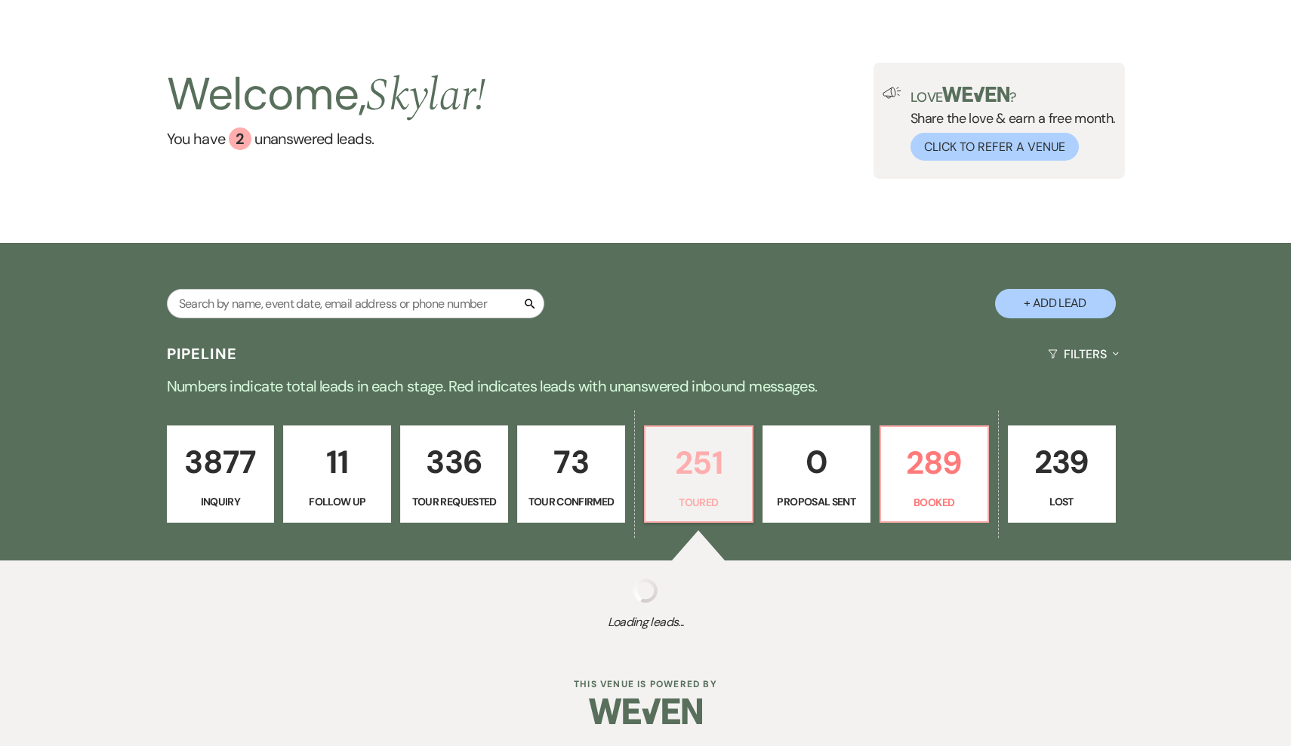
select select "5"
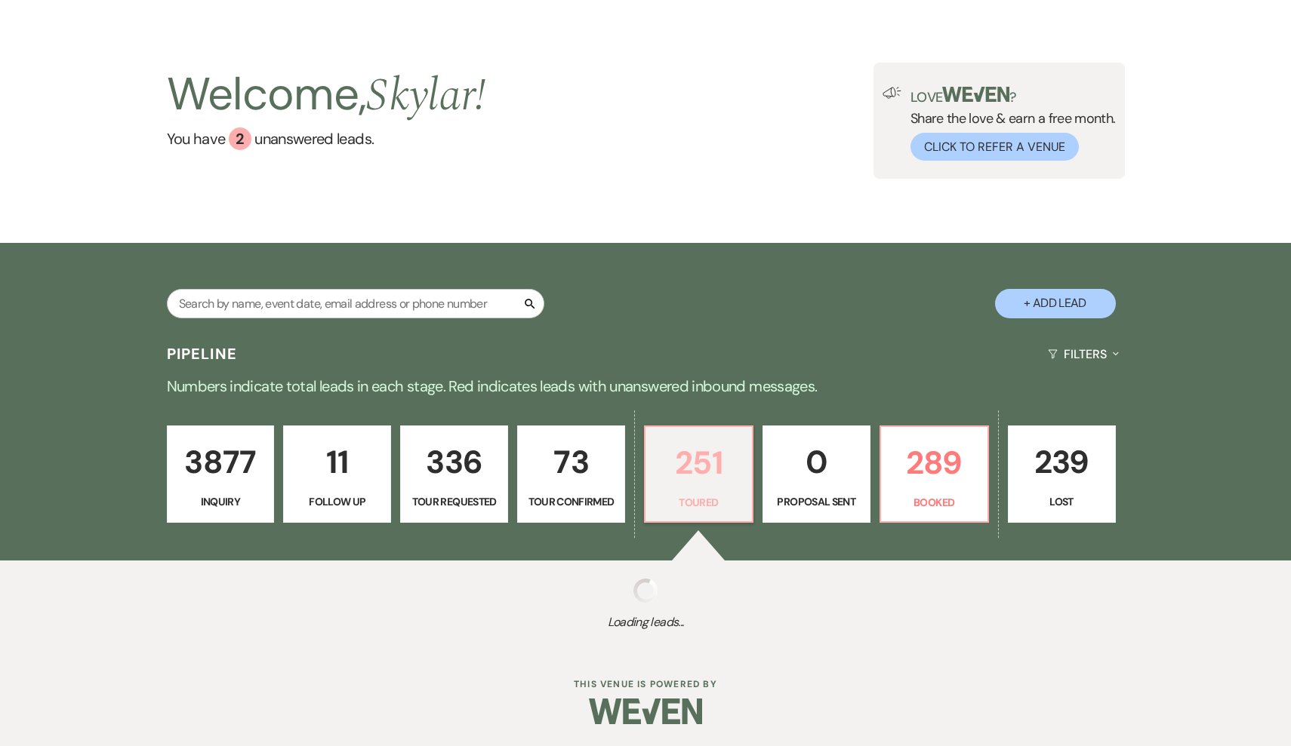
select select "5"
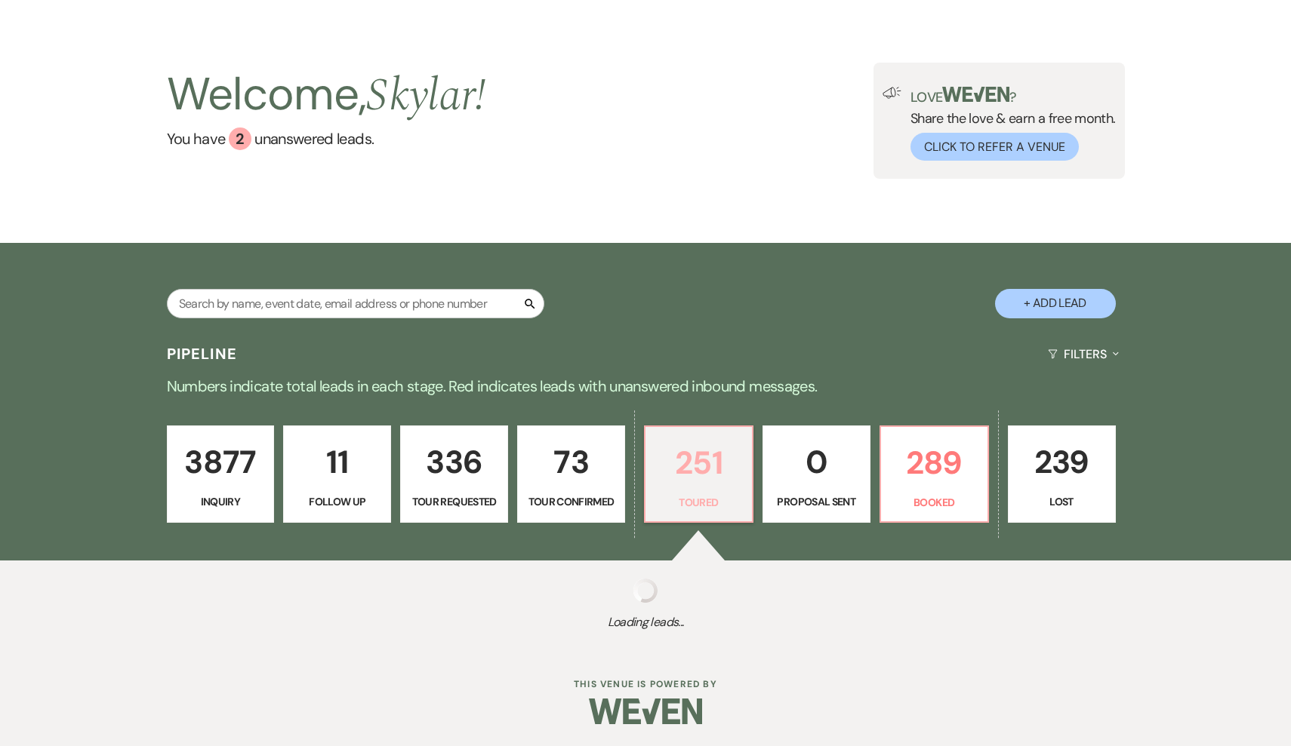
select select "5"
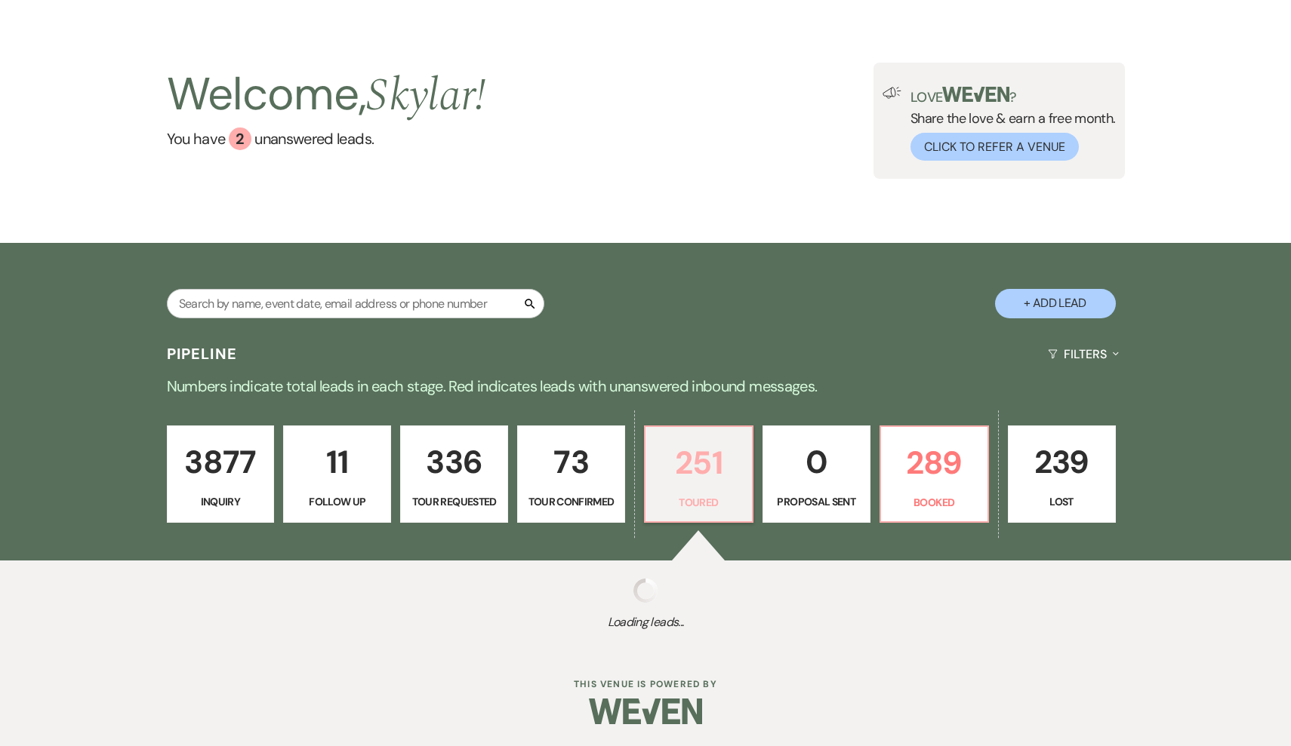
select select "5"
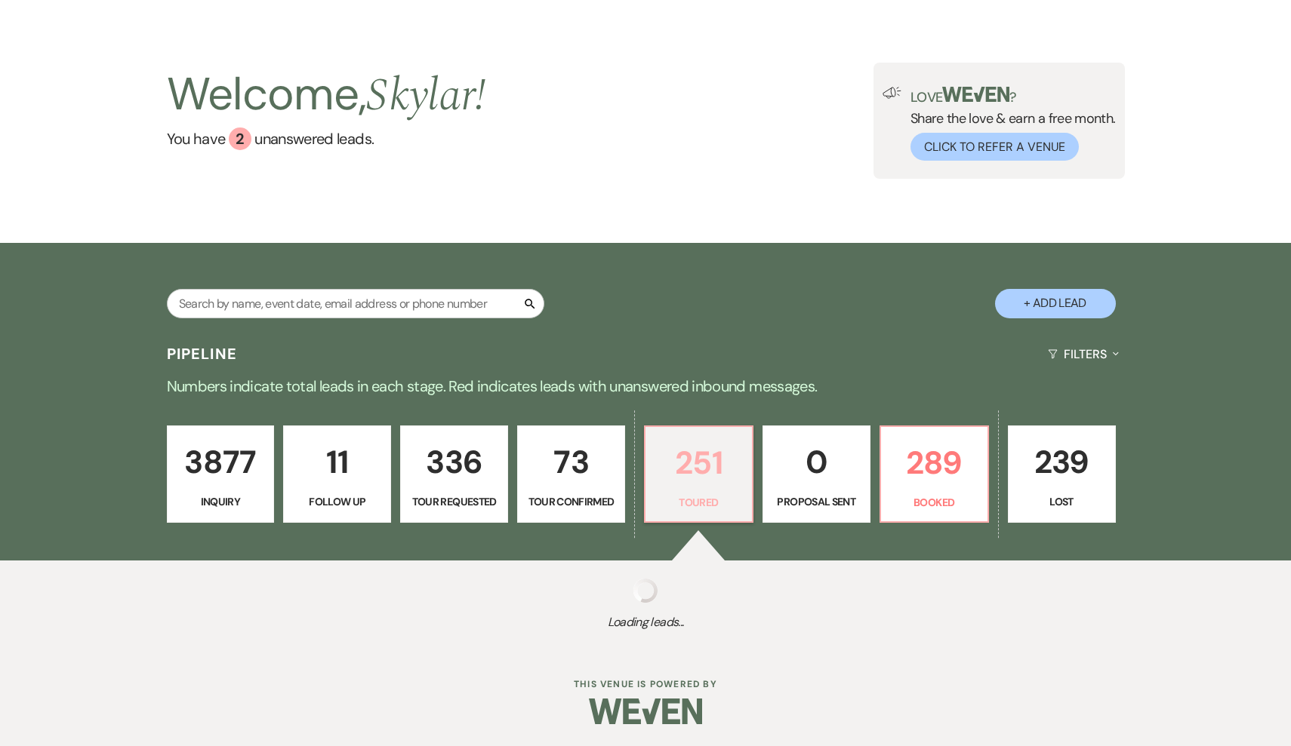
select select "5"
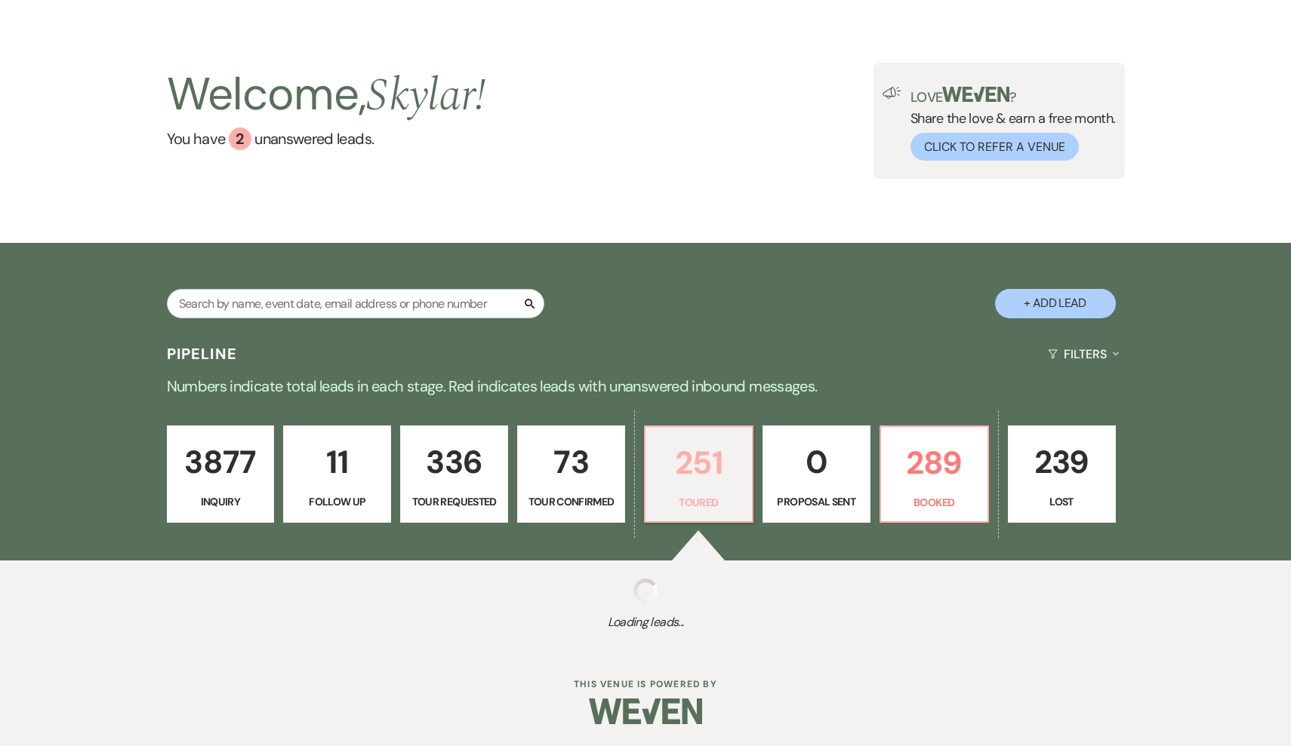
select select "5"
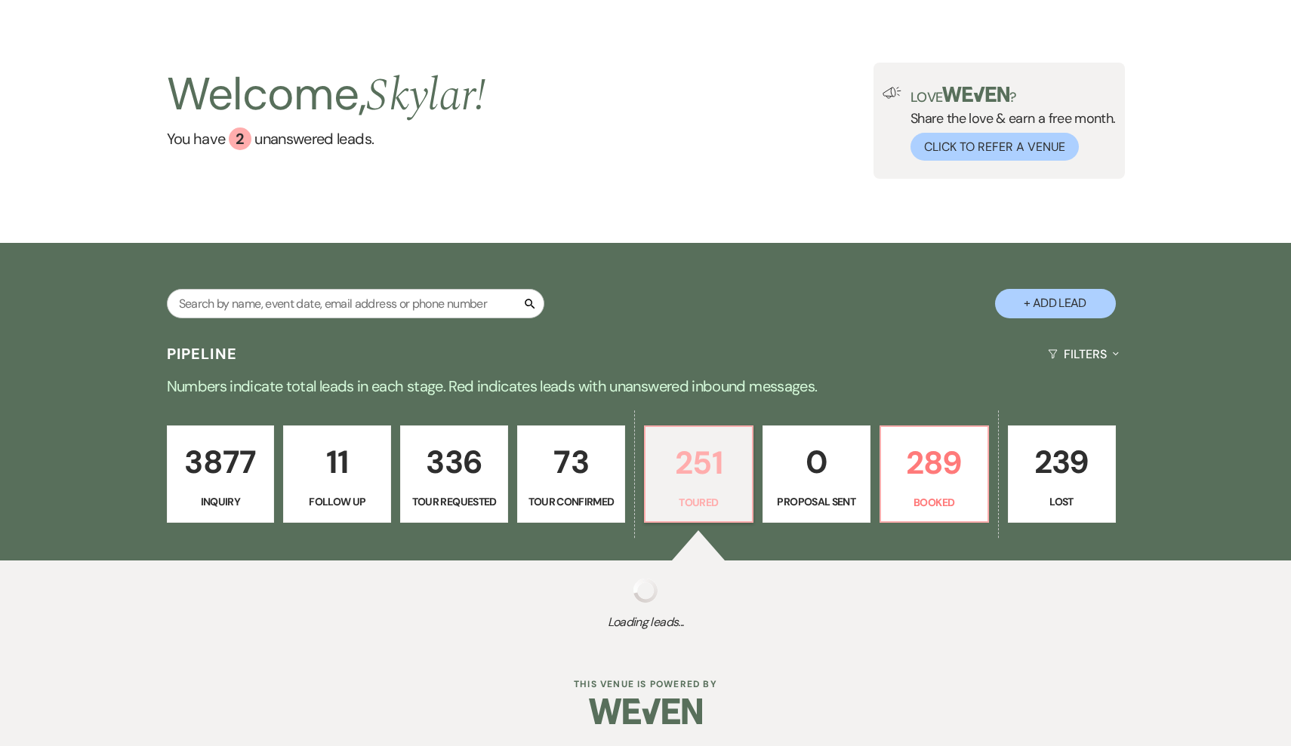
select select "5"
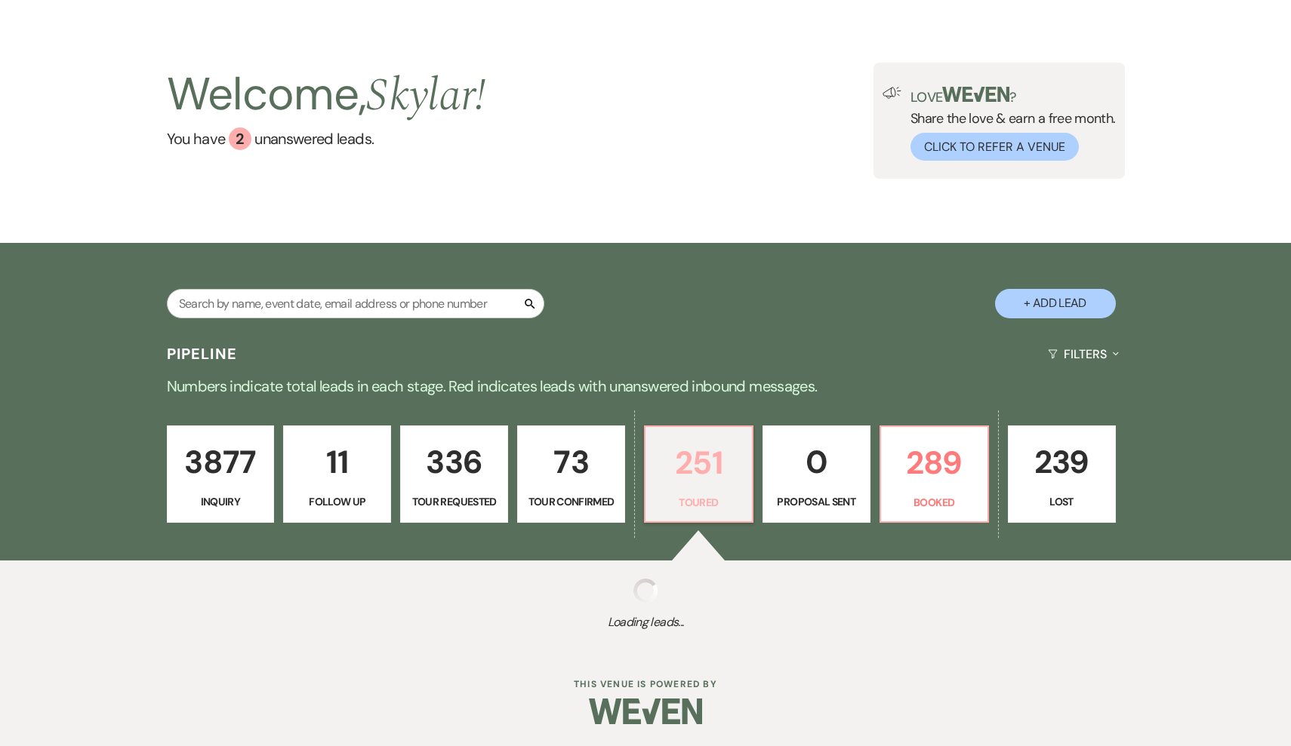
select select "5"
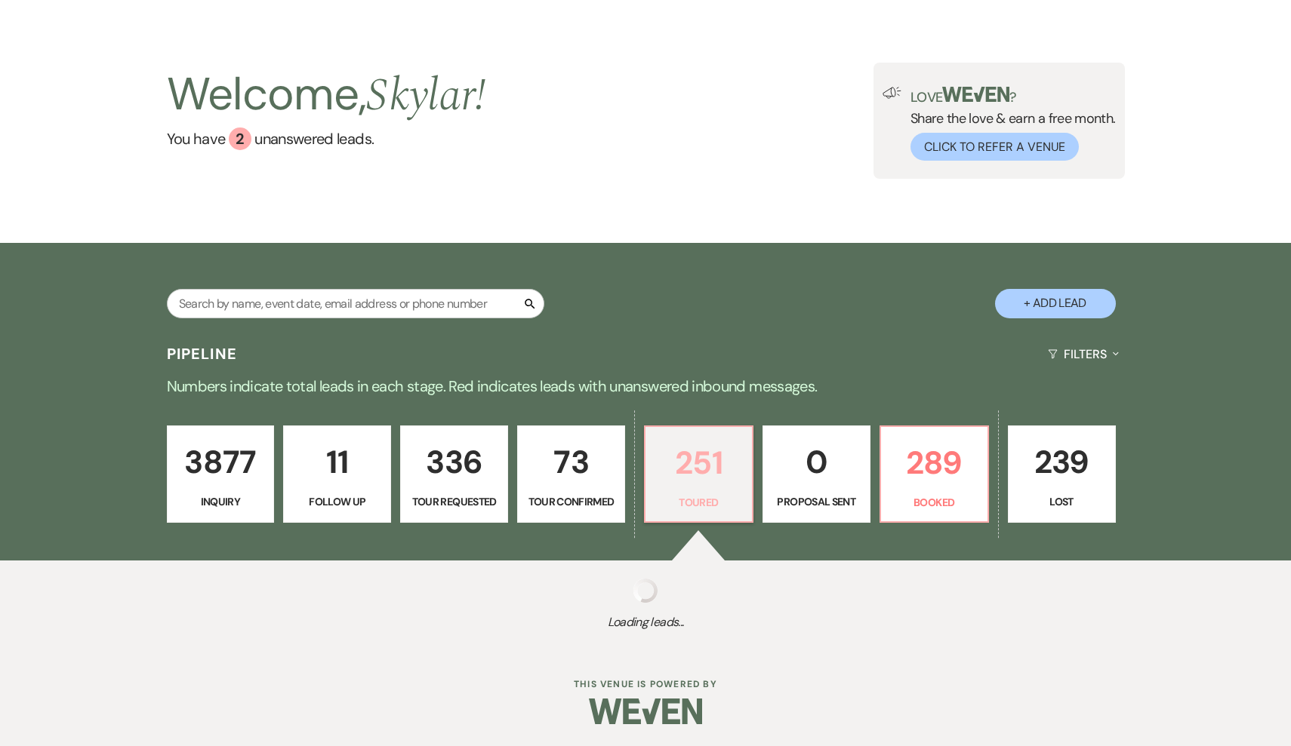
select select "5"
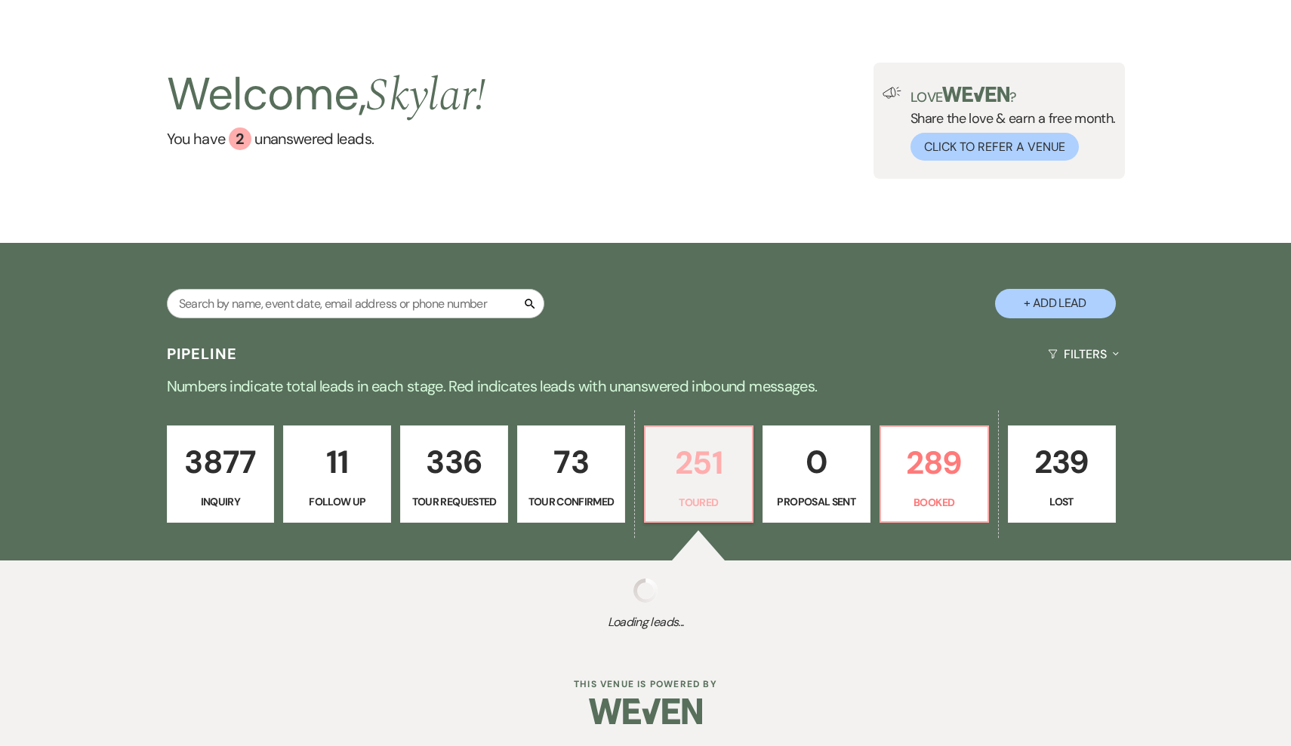
select select "5"
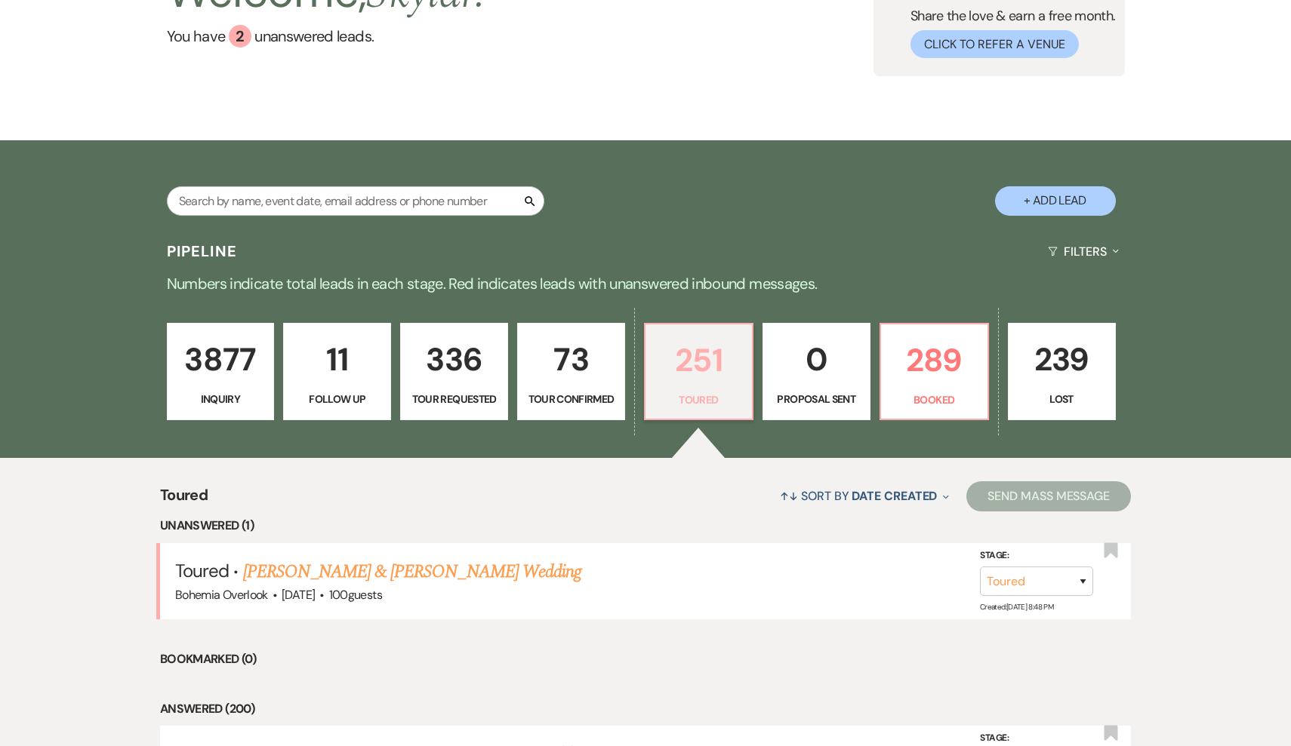
scroll to position [233, 0]
